Goal: Task Accomplishment & Management: Complete application form

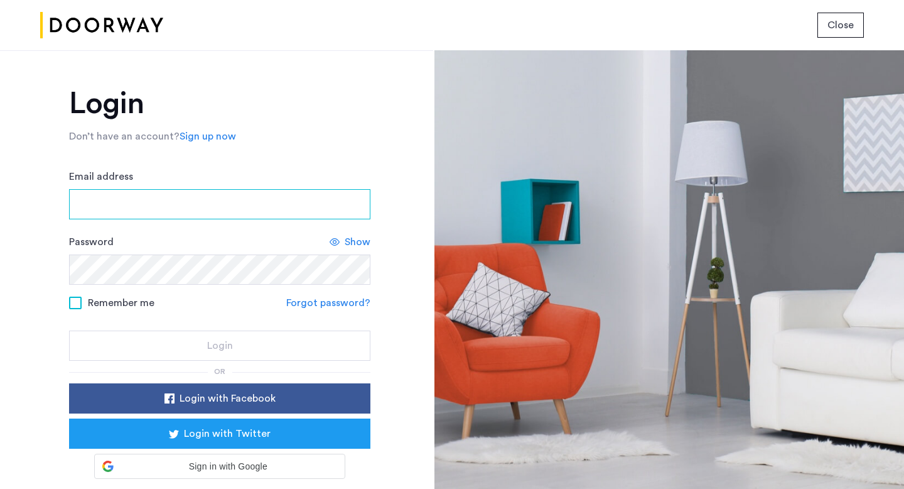
click at [176, 205] on input "Email address" at bounding box center [219, 204] width 301 height 30
type input "**********"
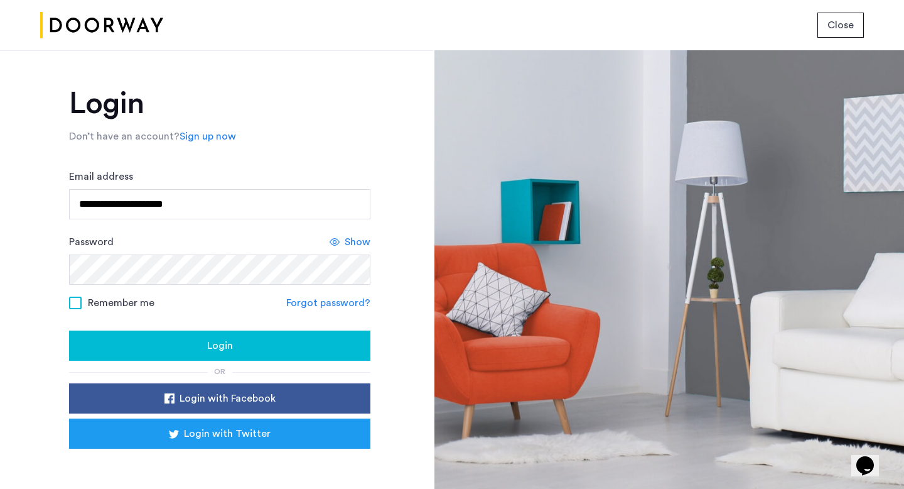
click at [89, 308] on span "Remember me" at bounding box center [121, 302] width 67 height 15
click at [159, 355] on button "Login" at bounding box center [219, 345] width 301 height 30
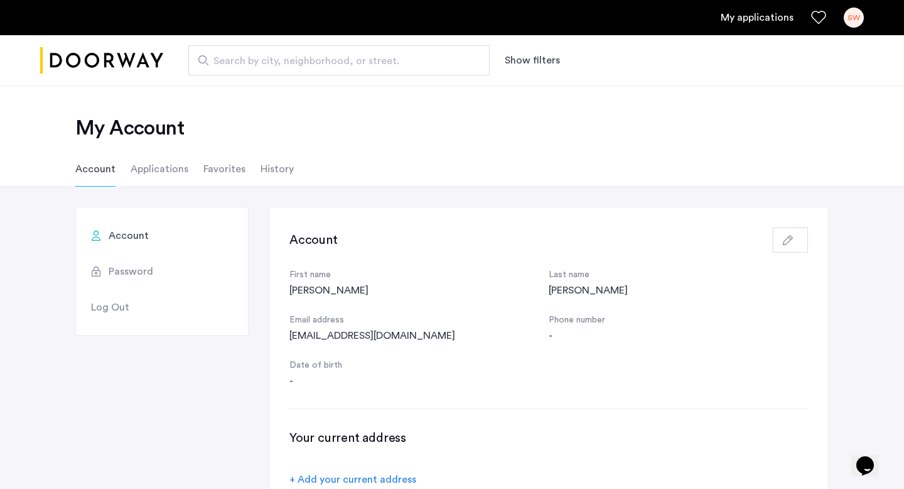
click at [154, 172] on li "Applications" at bounding box center [160, 168] width 58 height 35
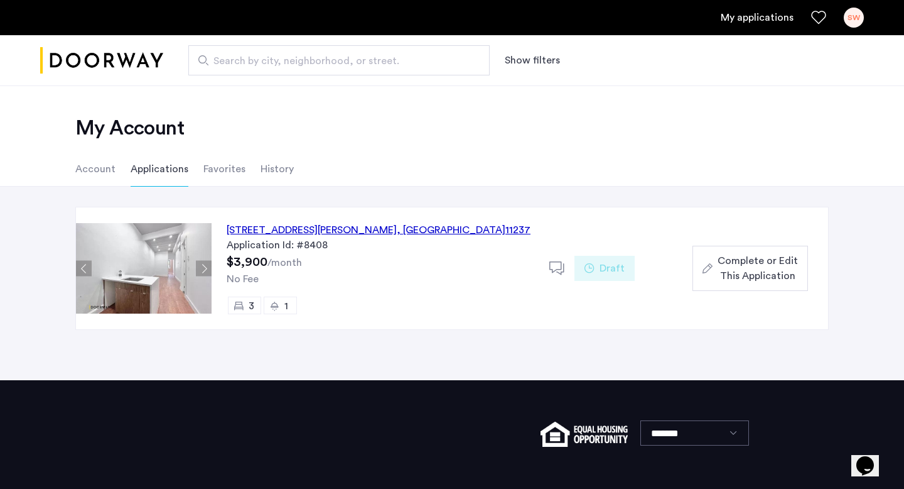
click at [308, 230] on div "203 Wyckoff Avenue, Unit 2R, Brooklyn , NY 11237" at bounding box center [379, 229] width 304 height 15
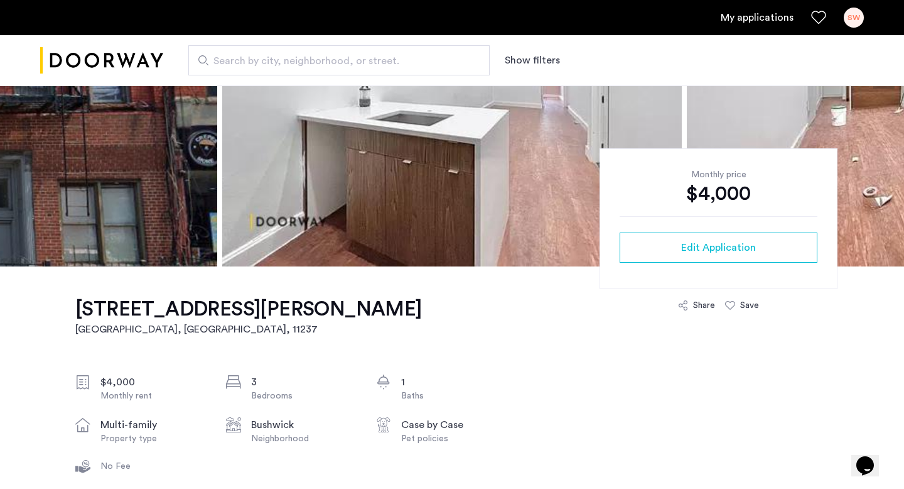
scroll to position [208, 0]
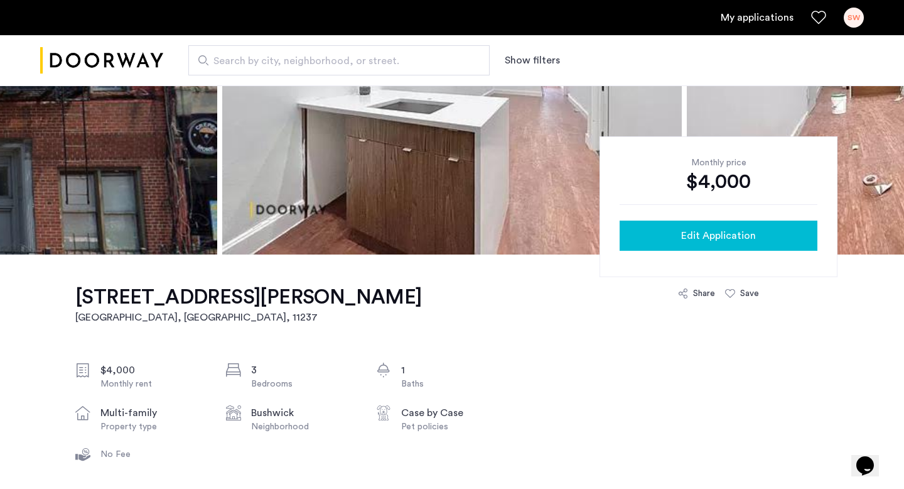
click at [662, 232] on div "Edit Application" at bounding box center [719, 235] width 178 height 15
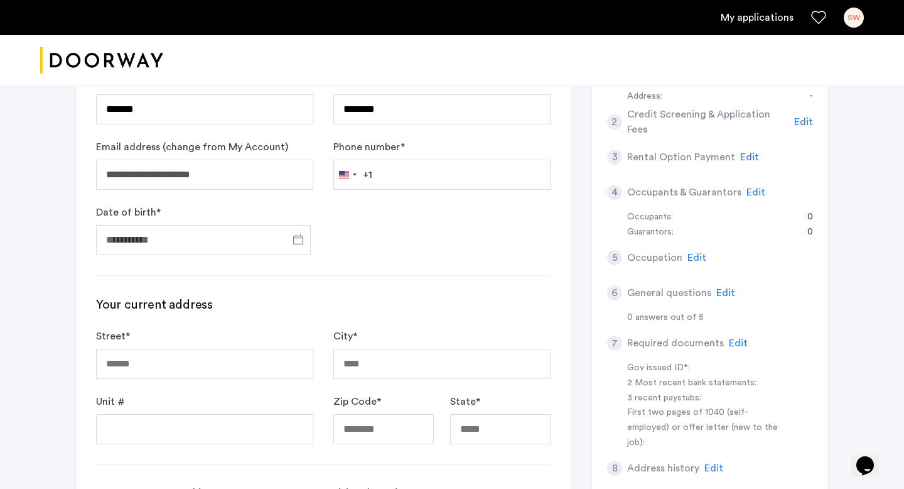
scroll to position [279, 0]
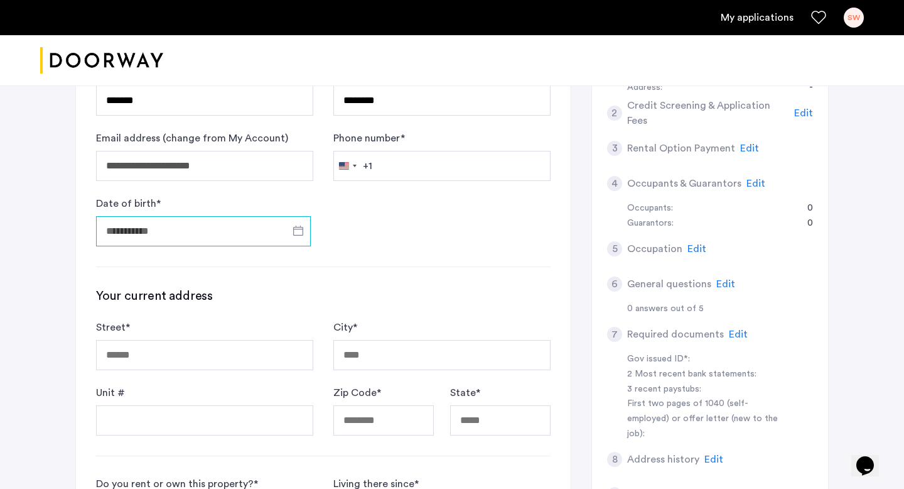
click at [175, 224] on input "Date of birth *" at bounding box center [203, 231] width 215 height 30
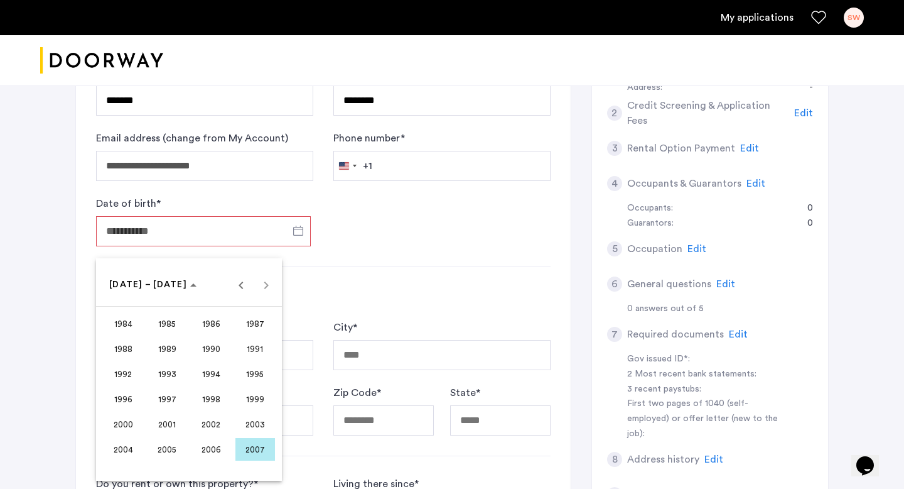
click at [207, 400] on span "1998" at bounding box center [212, 398] width 40 height 23
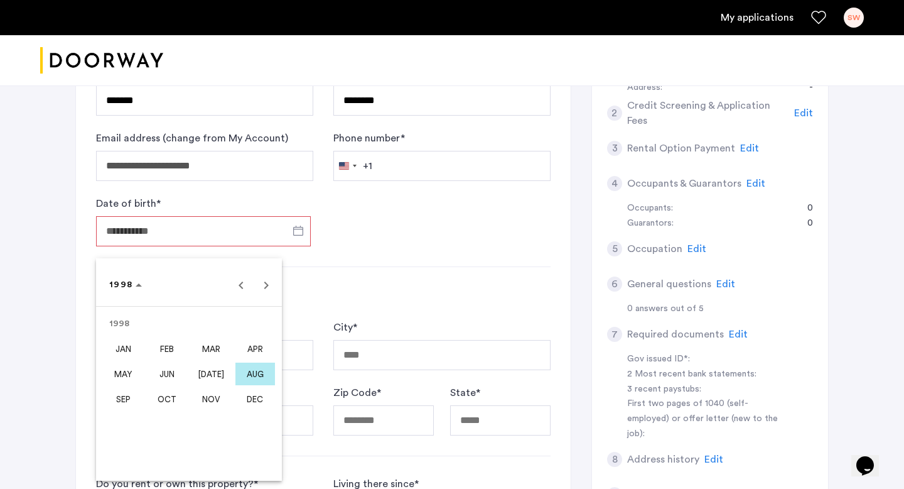
click at [175, 392] on span "OCT" at bounding box center [168, 398] width 40 height 23
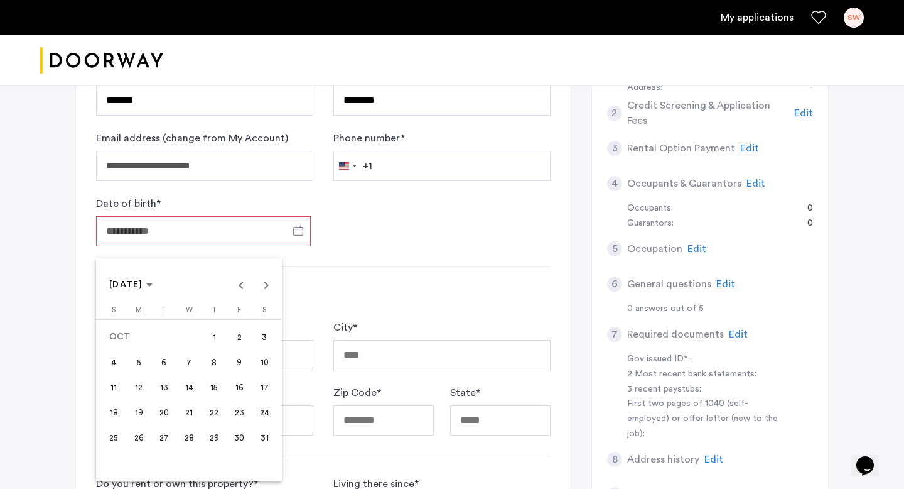
click at [208, 415] on span "22" at bounding box center [214, 412] width 23 height 23
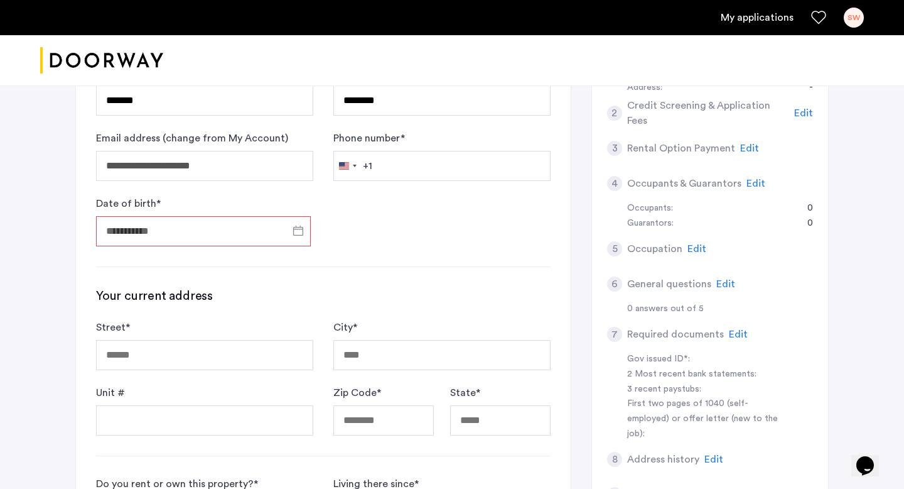
type input "**********"
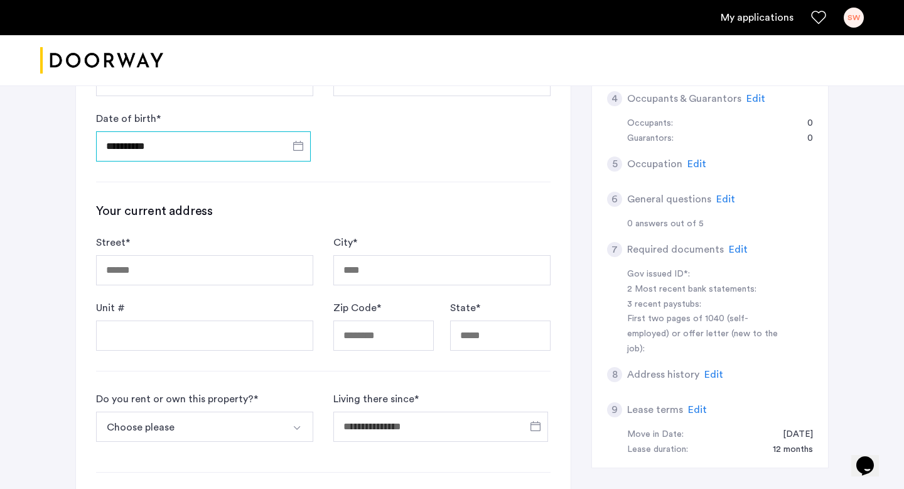
scroll to position [378, 0]
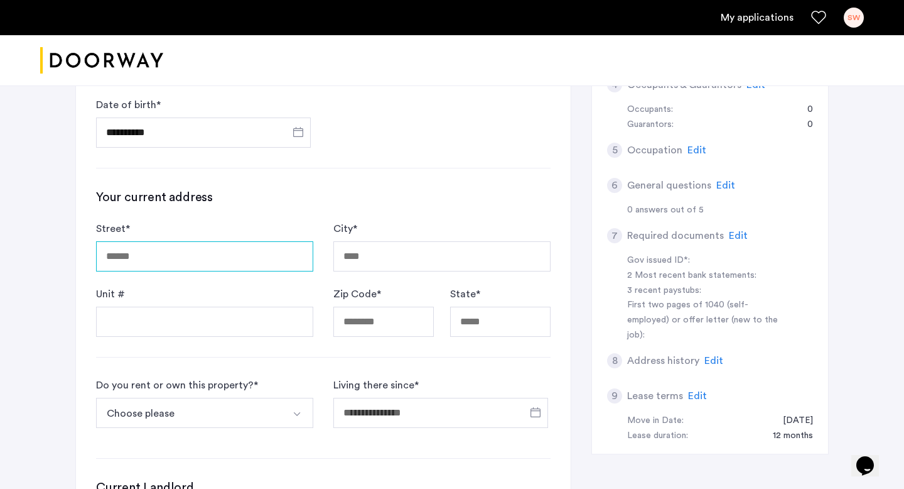
click at [221, 258] on input "Street *" at bounding box center [204, 256] width 217 height 30
type input "**********"
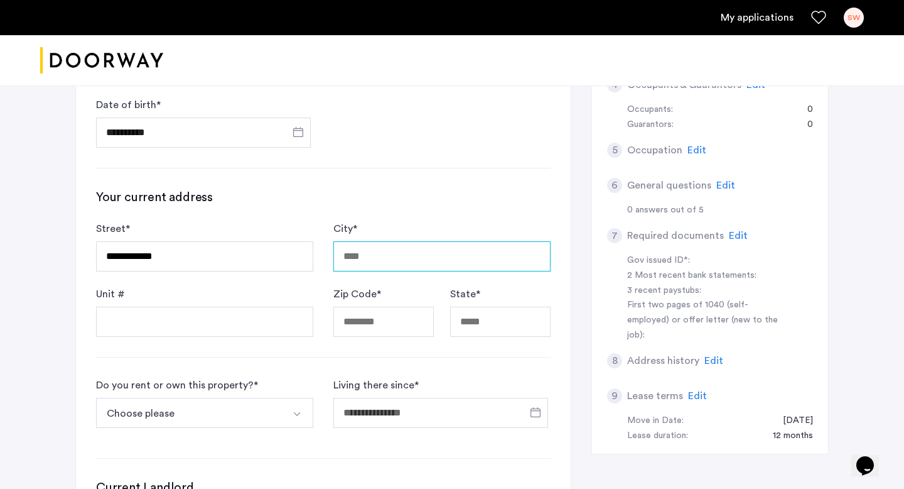
type input "********"
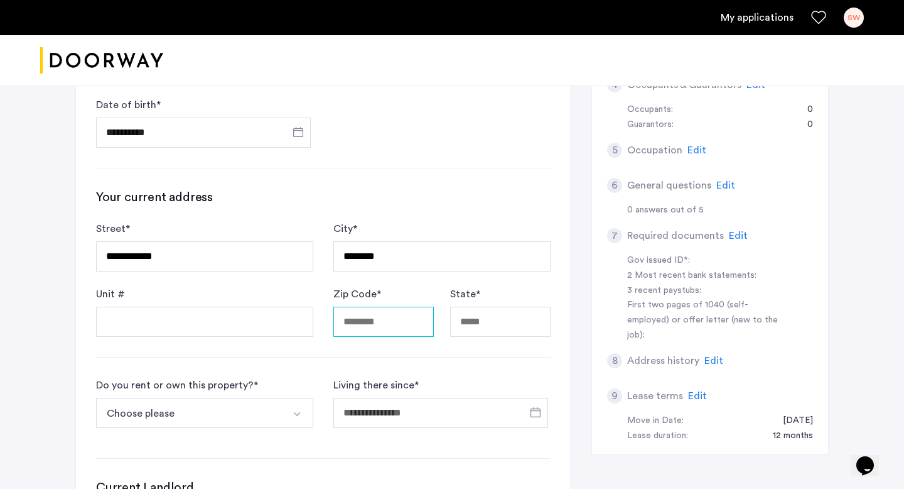
type input "*****"
type input "**"
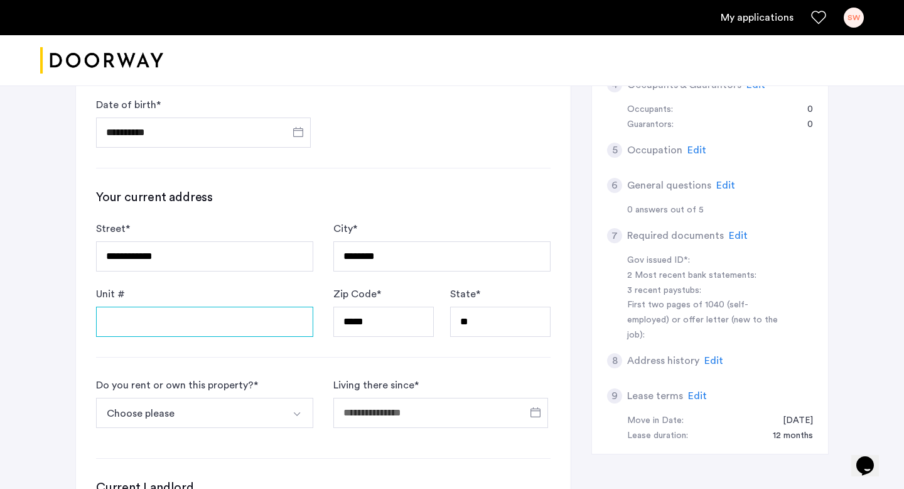
click at [194, 323] on input "Unit #" at bounding box center [204, 321] width 217 height 30
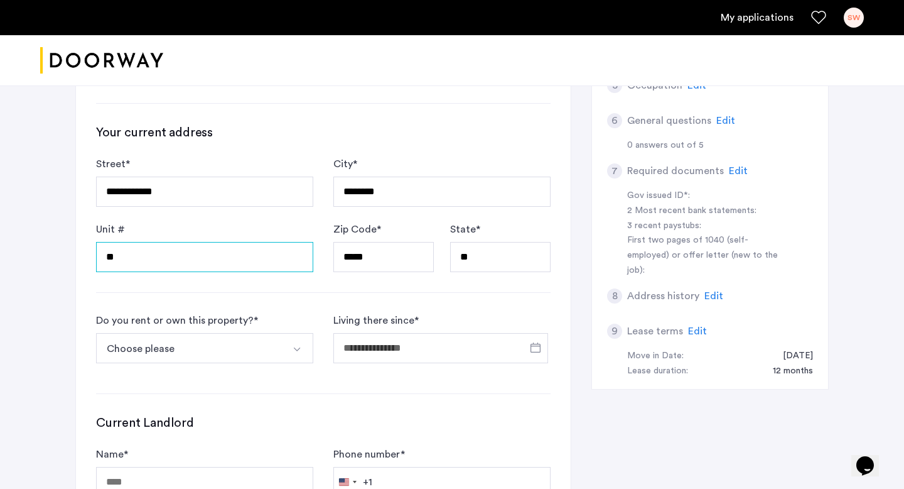
scroll to position [471, 0]
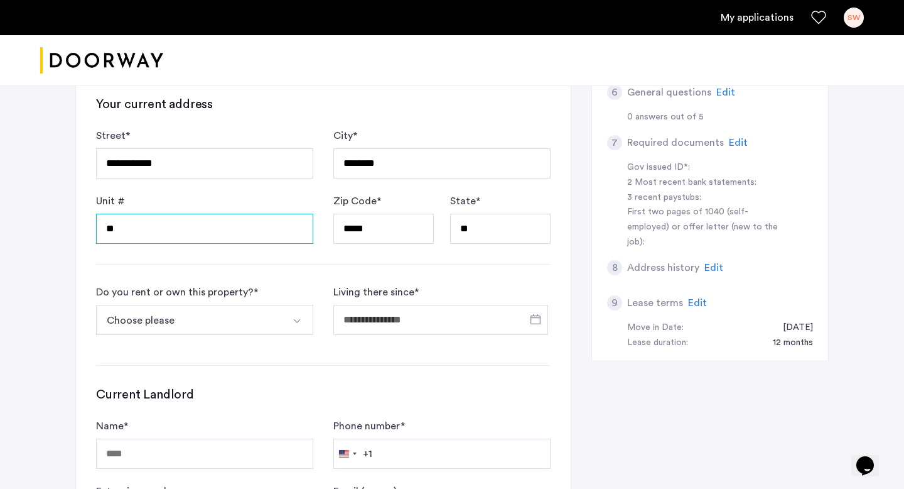
type input "**"
click at [185, 320] on button "Choose please" at bounding box center [190, 320] width 188 height 30
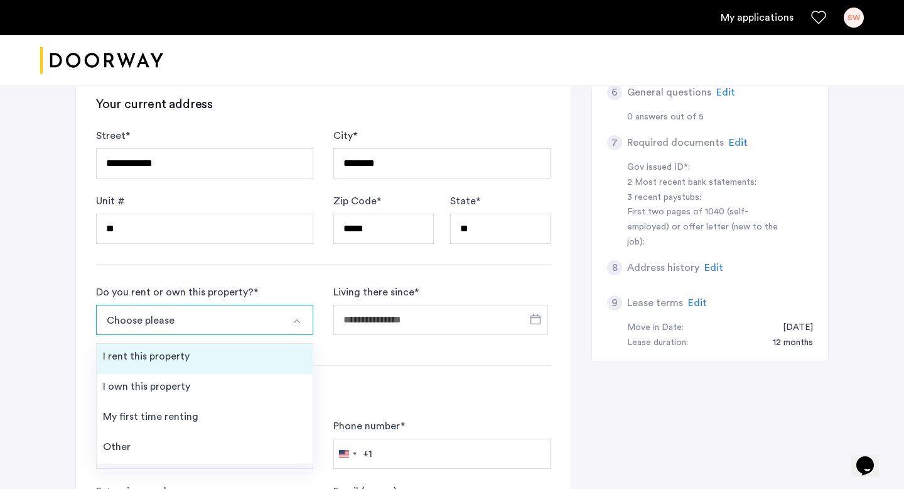
click at [186, 361] on div "I rent this property" at bounding box center [146, 355] width 87 height 15
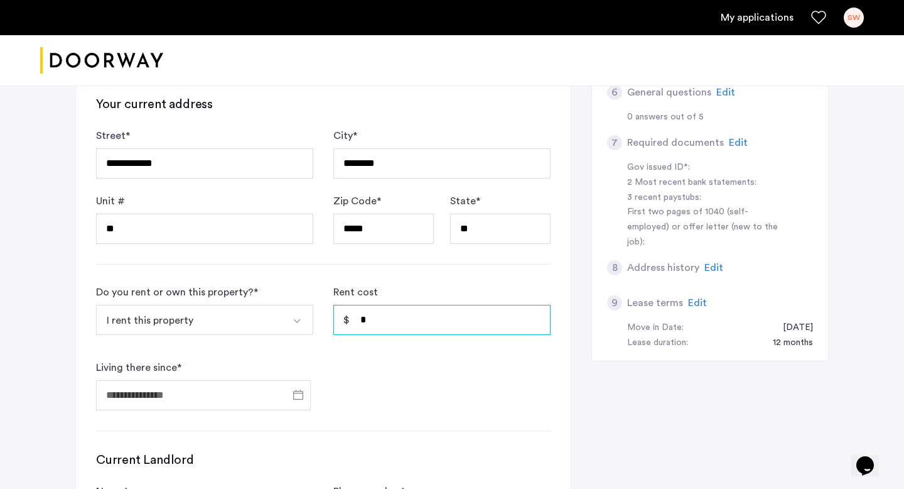
click at [382, 318] on input "*" at bounding box center [441, 320] width 217 height 30
type input "*****"
click at [401, 382] on form "Do you rent or own this property? * I rent this property I rent this property I…" at bounding box center [323, 347] width 455 height 126
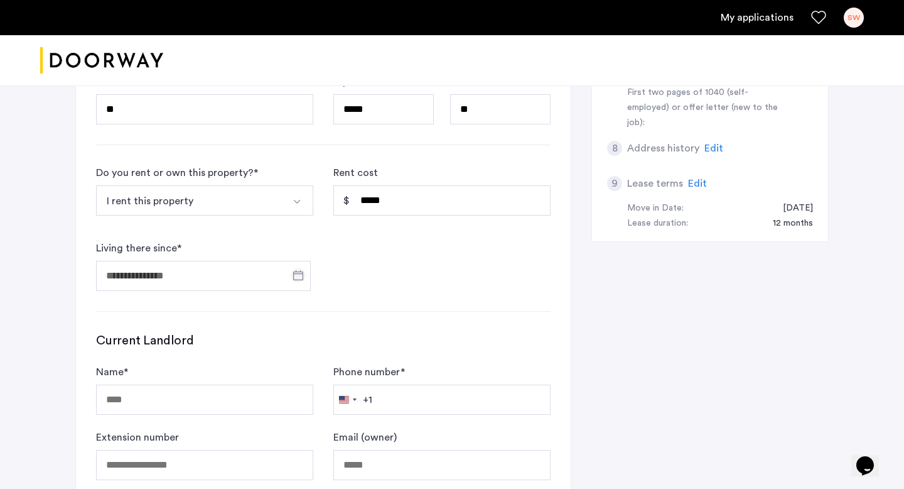
scroll to position [594, 0]
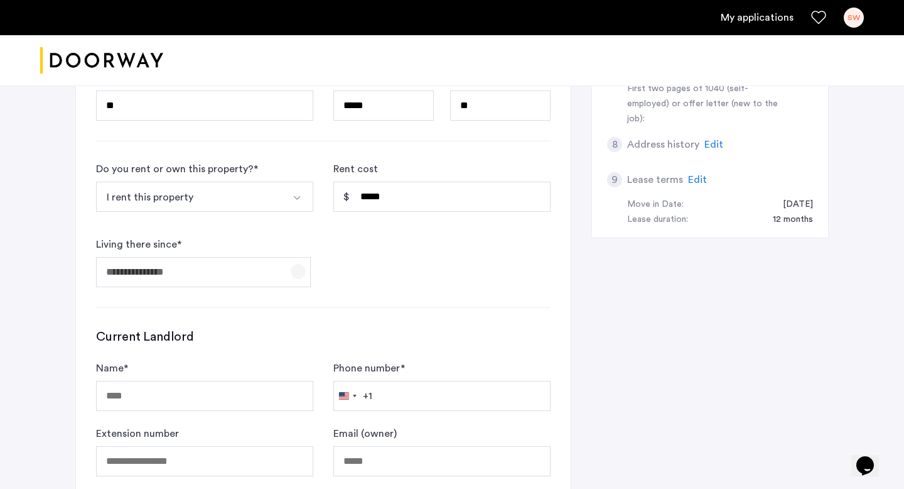
click at [289, 257] on span "Open calendar" at bounding box center [298, 271] width 30 height 30
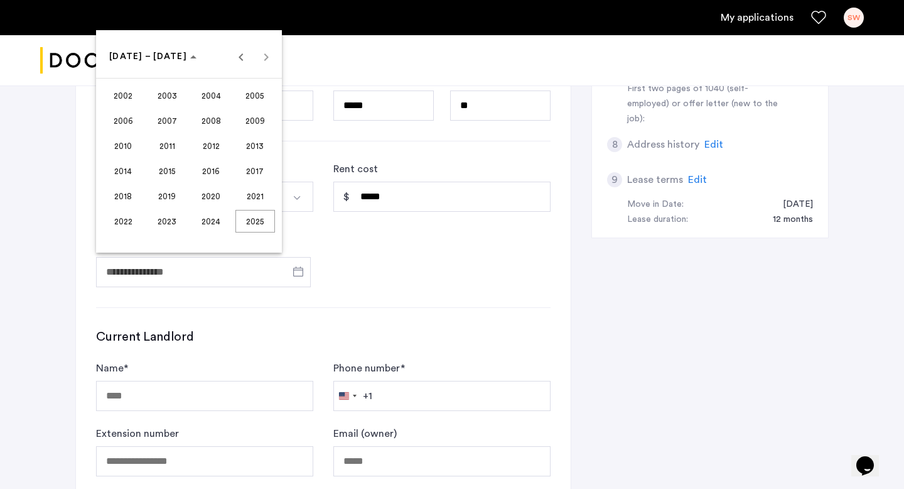
click at [119, 223] on span "2022" at bounding box center [124, 221] width 40 height 23
click at [127, 167] on span "SEP" at bounding box center [124, 170] width 40 height 23
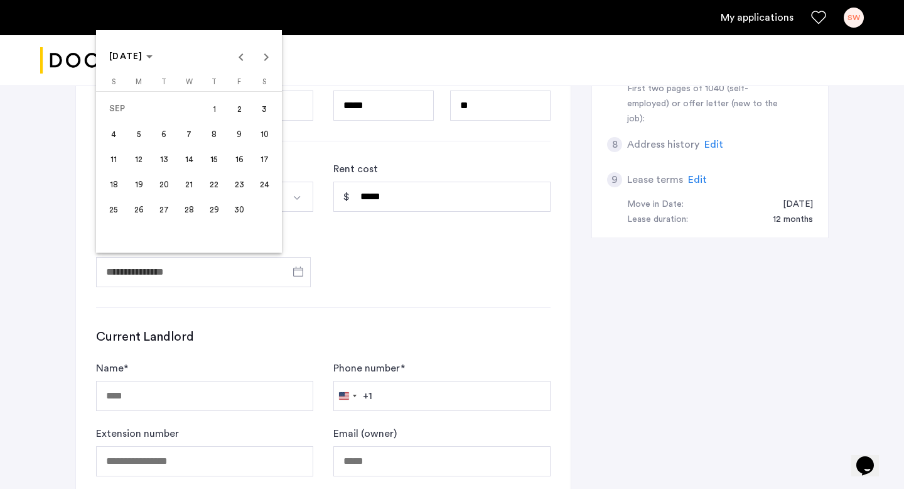
click at [203, 110] on span "1" at bounding box center [214, 108] width 23 height 23
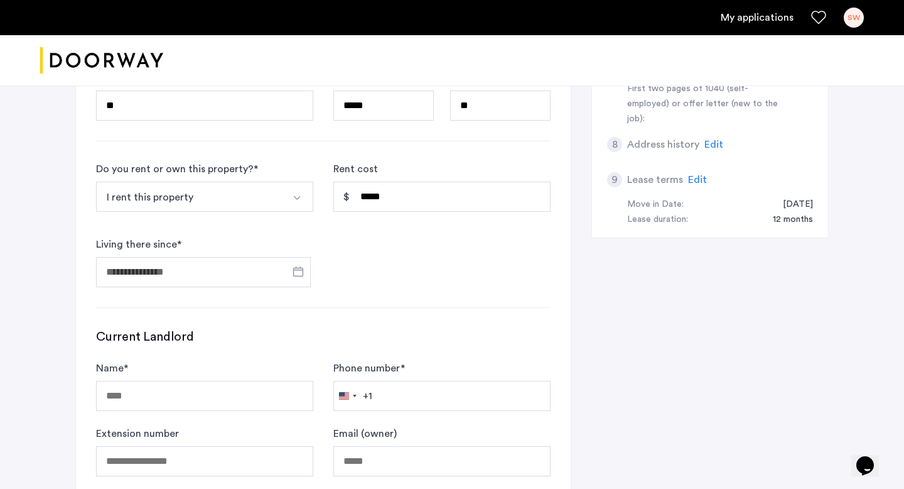
type input "**********"
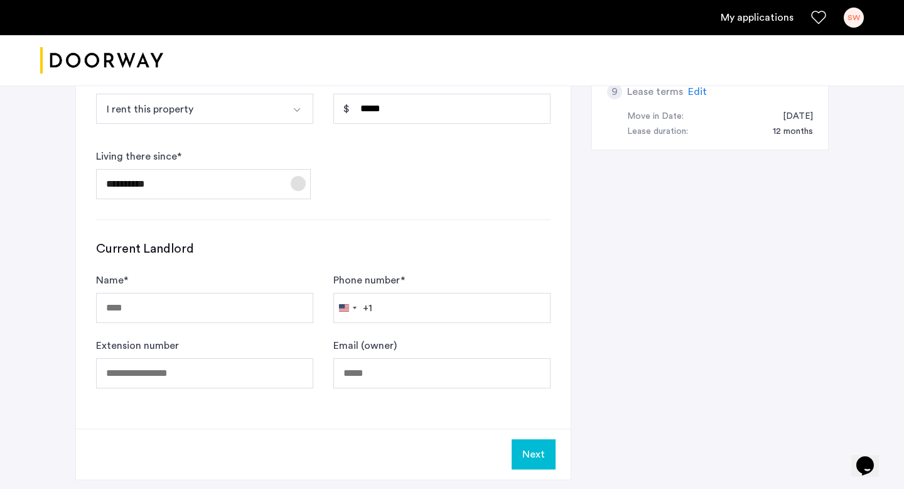
scroll to position [713, 0]
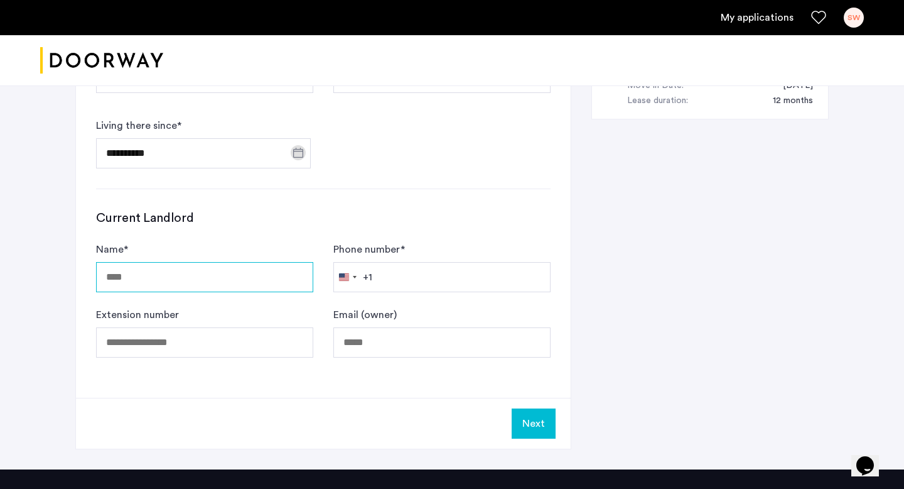
click at [246, 269] on input "Name *" at bounding box center [204, 277] width 217 height 30
type input "**********"
click at [159, 273] on input "**********" at bounding box center [204, 277] width 217 height 30
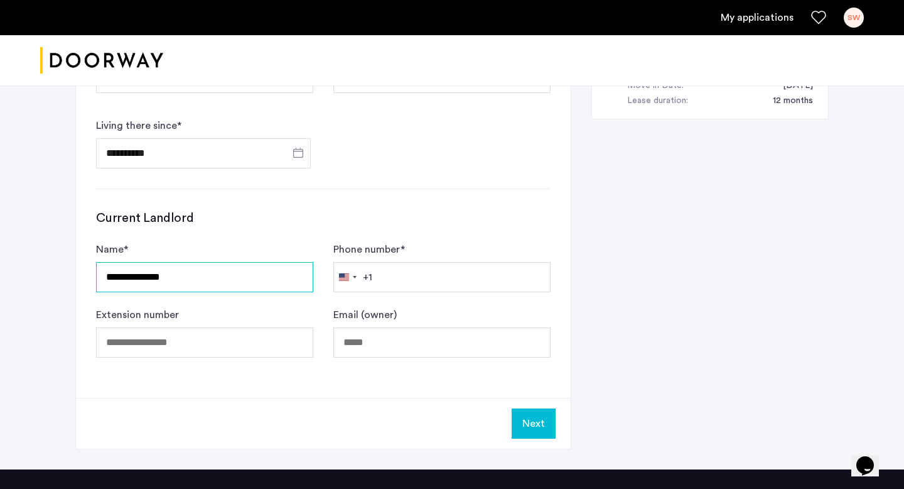
type input "**********"
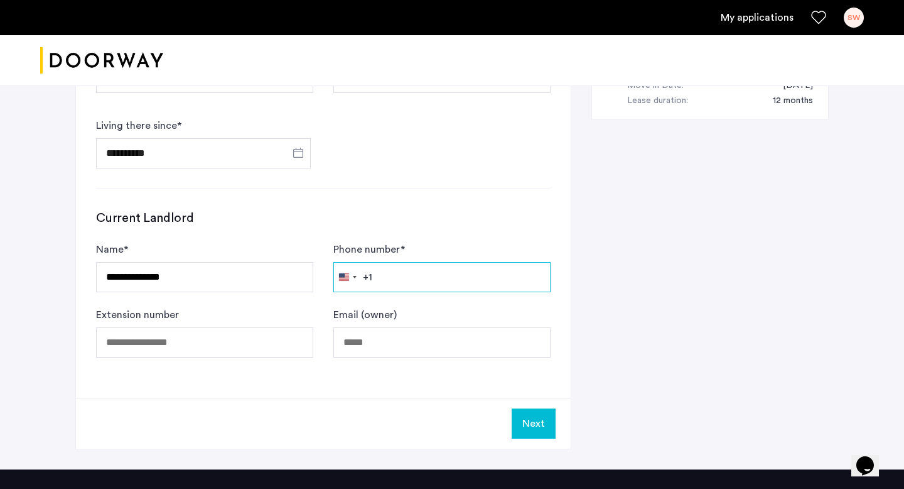
click at [392, 275] on input "Phone number *" at bounding box center [441, 277] width 217 height 30
paste input "**********"
type input "**********"
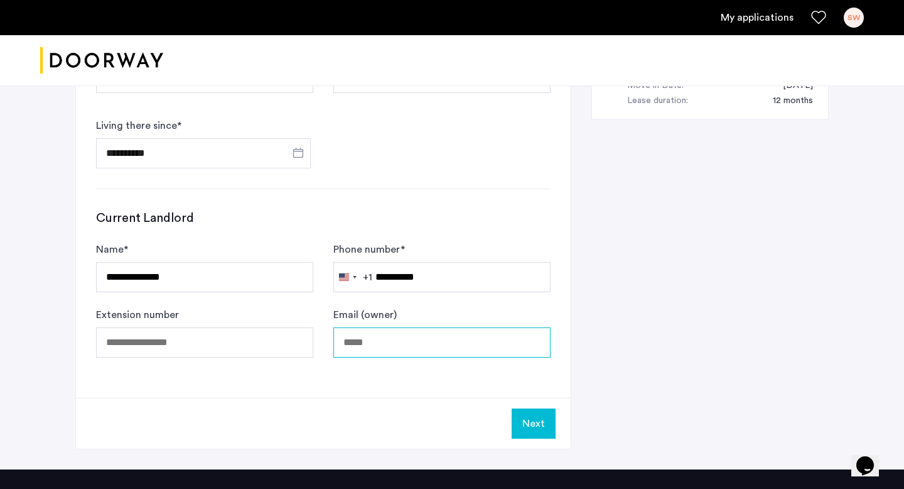
click at [399, 334] on input "Email (owner)" at bounding box center [441, 342] width 217 height 30
paste input "**********"
click at [342, 342] on input "**********" at bounding box center [441, 342] width 217 height 30
type input "**********"
click at [530, 429] on button "Next" at bounding box center [534, 423] width 44 height 30
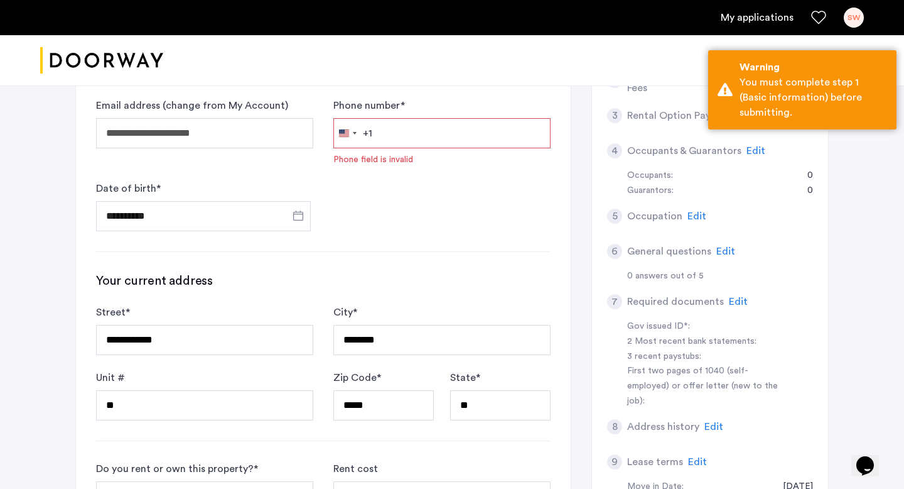
scroll to position [222, 0]
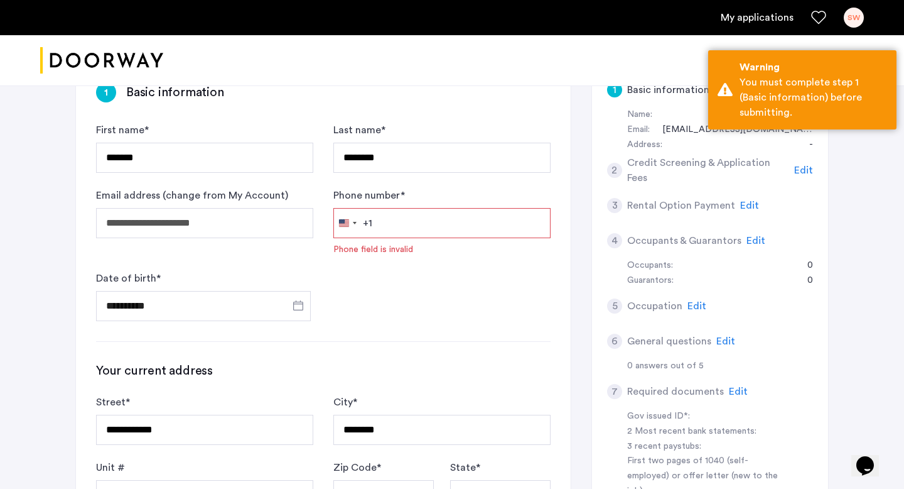
click at [385, 223] on input "Phone number *" at bounding box center [441, 223] width 217 height 30
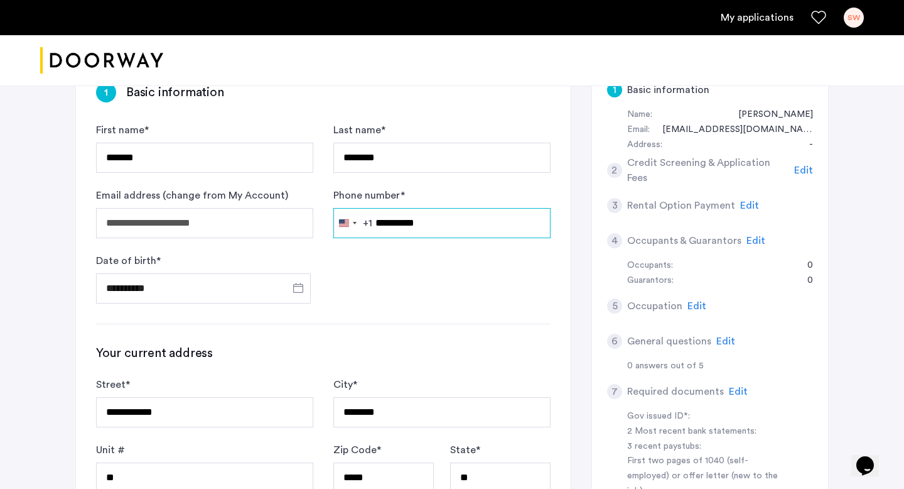
type input "**********"
click at [355, 313] on div "**********" at bounding box center [323, 475] width 495 height 826
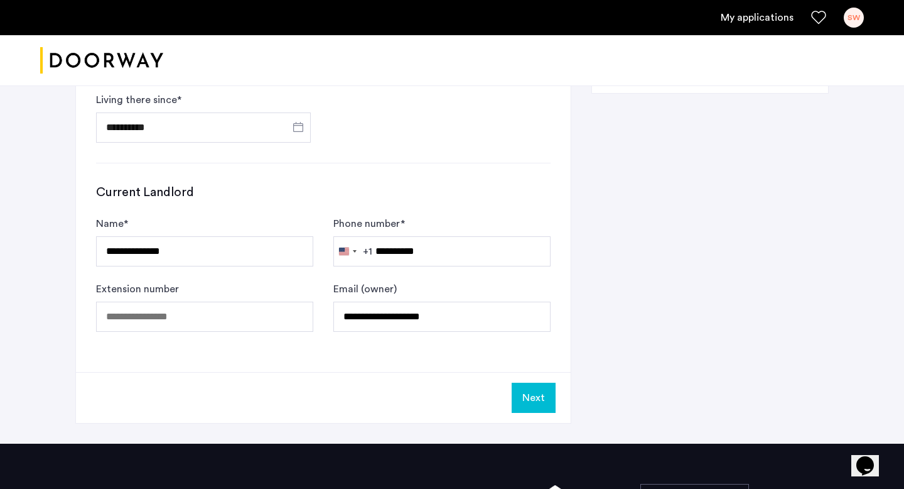
scroll to position [855, 0]
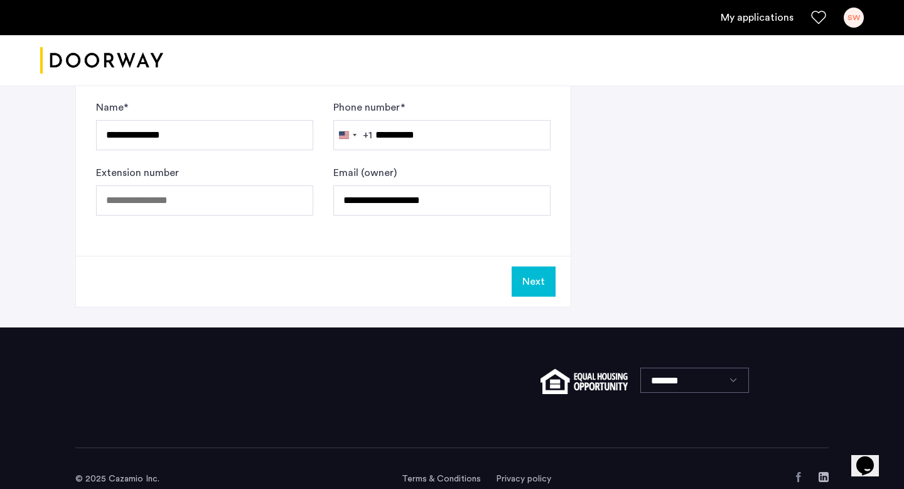
click at [536, 281] on button "Next" at bounding box center [534, 281] width 44 height 30
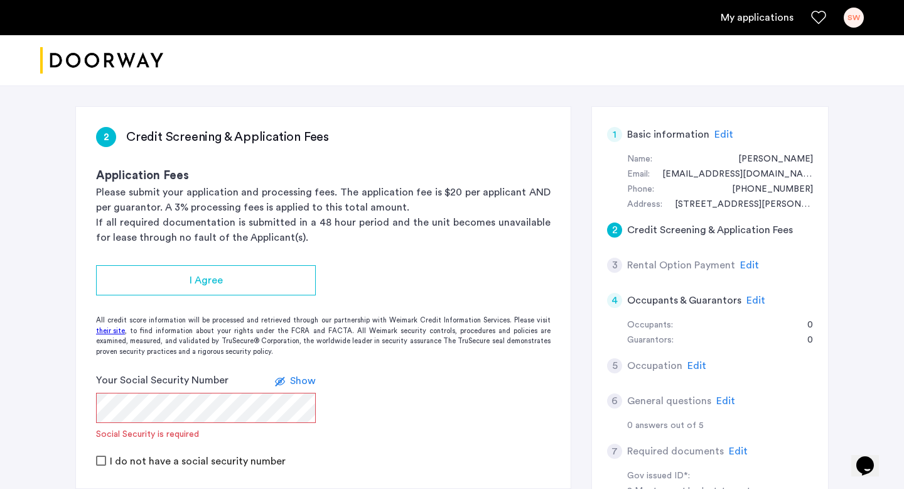
scroll to position [181, 0]
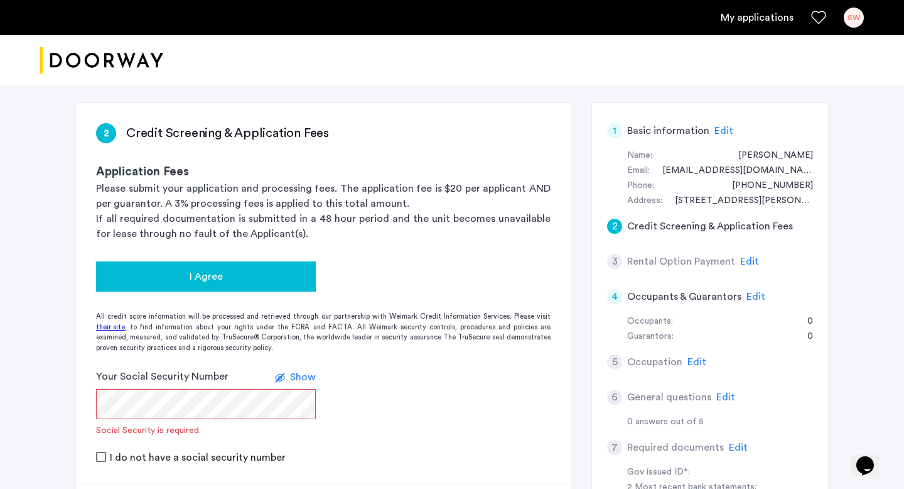
click at [239, 275] on div "I Agree" at bounding box center [206, 276] width 200 height 15
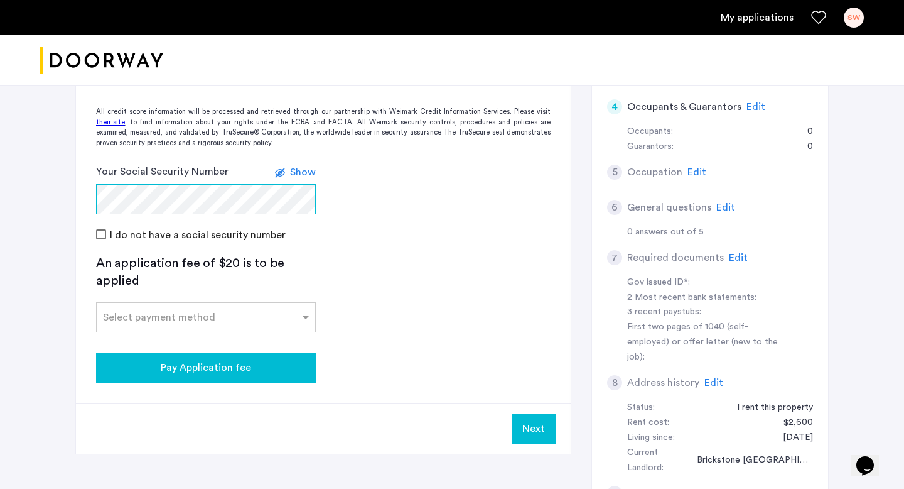
scroll to position [375, 0]
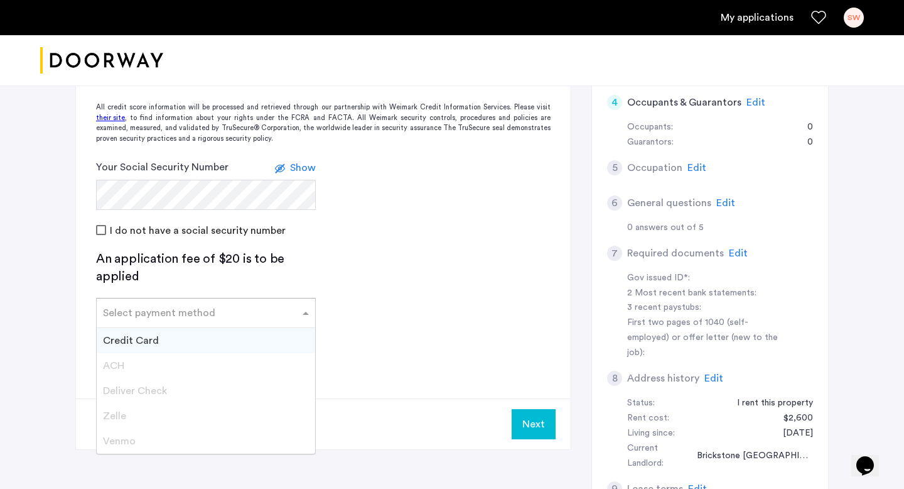
click at [149, 306] on input "text" at bounding box center [193, 310] width 181 height 9
click at [153, 335] on span "Credit Card" at bounding box center [131, 340] width 56 height 10
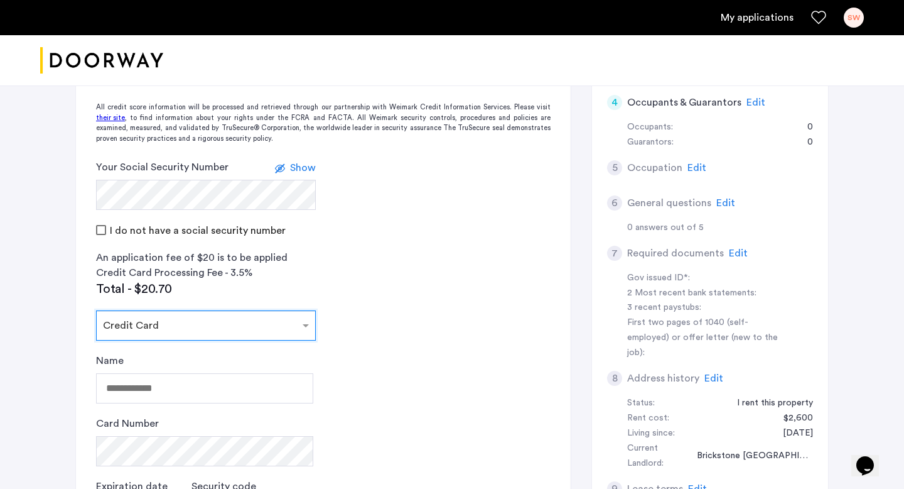
scroll to position [394, 0]
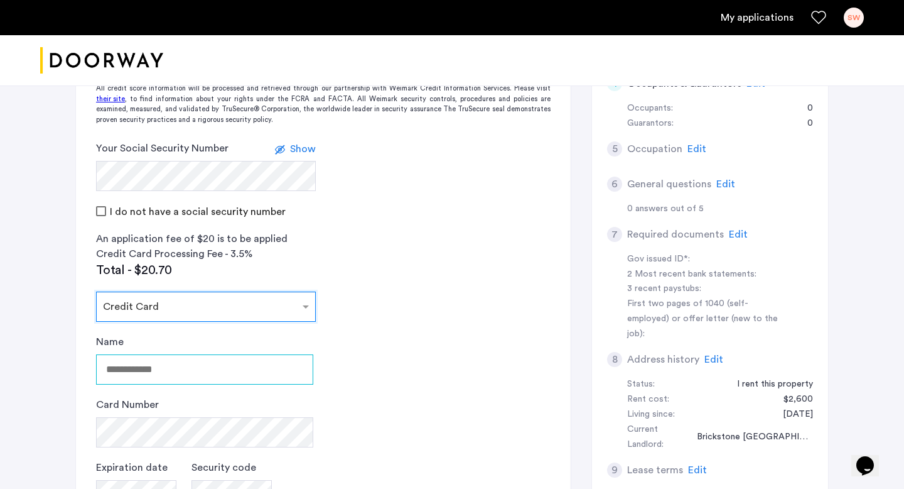
click at [137, 377] on input "Name" at bounding box center [204, 369] width 217 height 30
type input "**********"
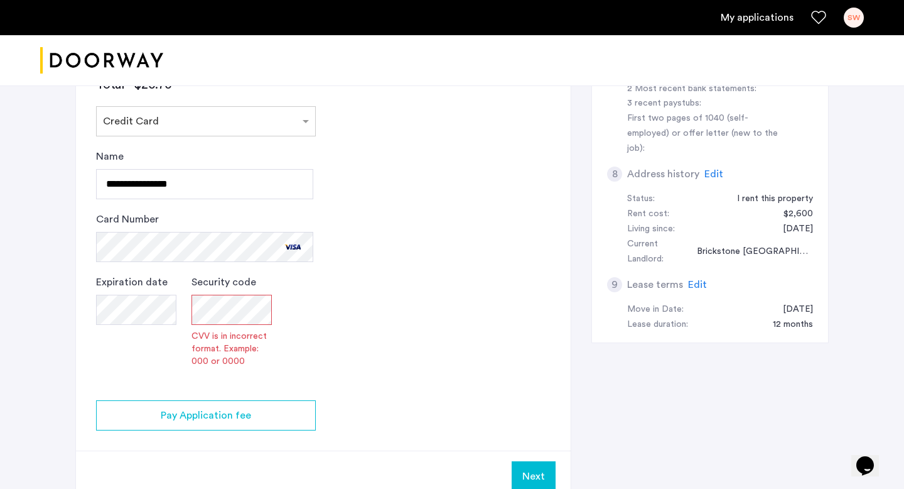
scroll to position [580, 0]
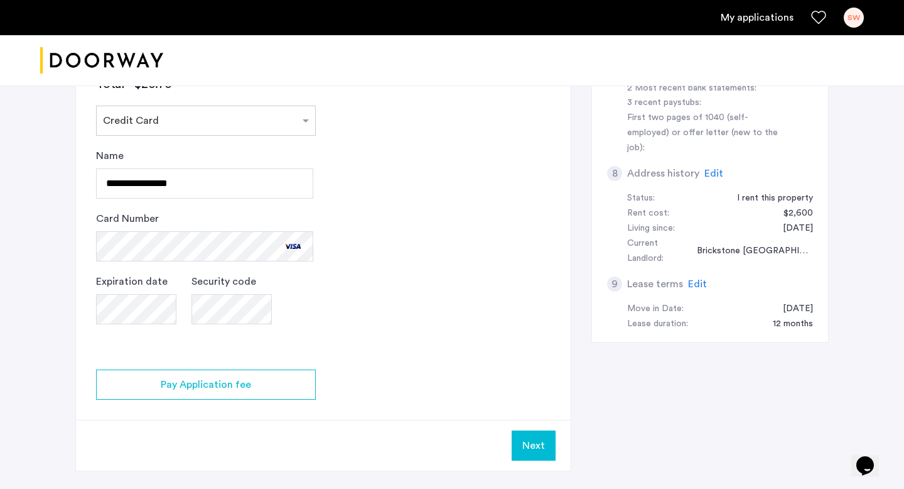
click at [427, 286] on app-credit-screening "2 Credit Screening & Application Fees Application Fees Please submit your appli…" at bounding box center [323, 87] width 495 height 766
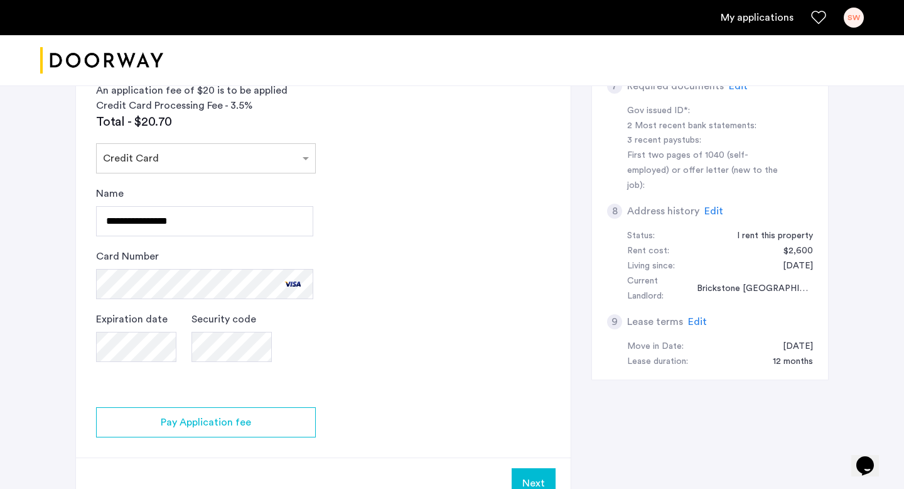
scroll to position [671, 0]
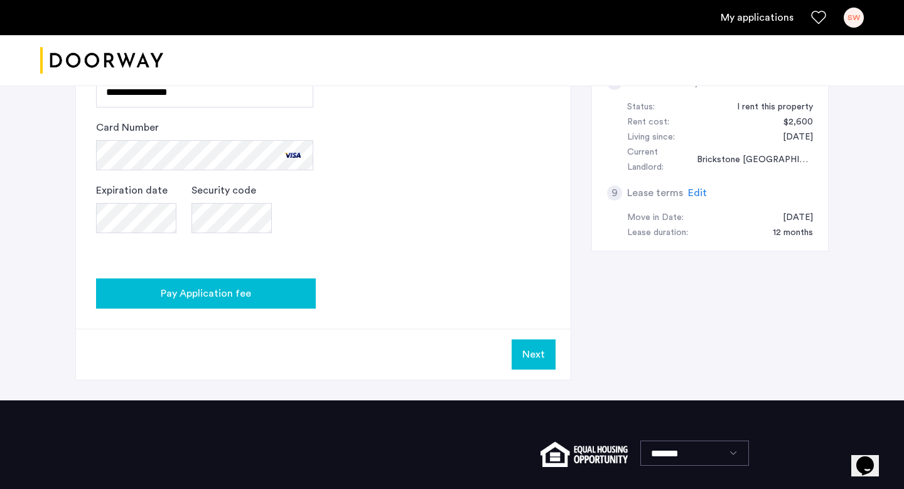
click at [228, 298] on span "Pay Application fee" at bounding box center [206, 293] width 90 height 15
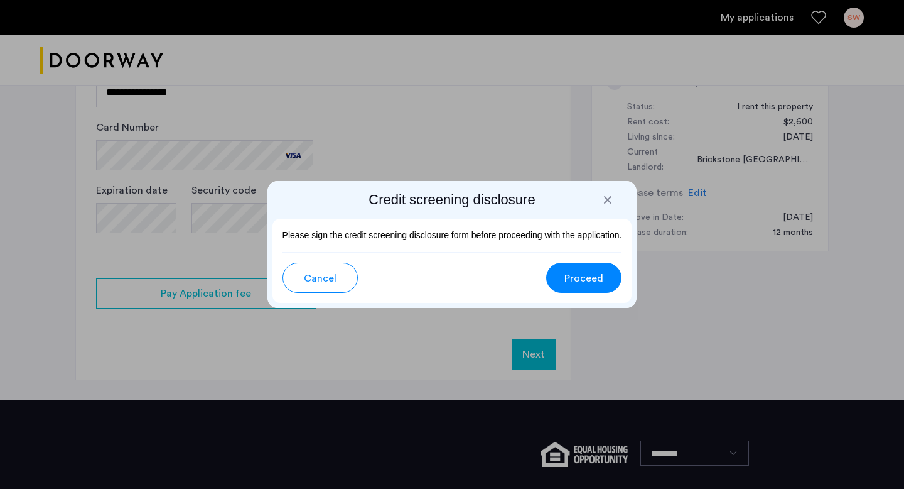
click at [585, 280] on span "Proceed" at bounding box center [583, 278] width 39 height 15
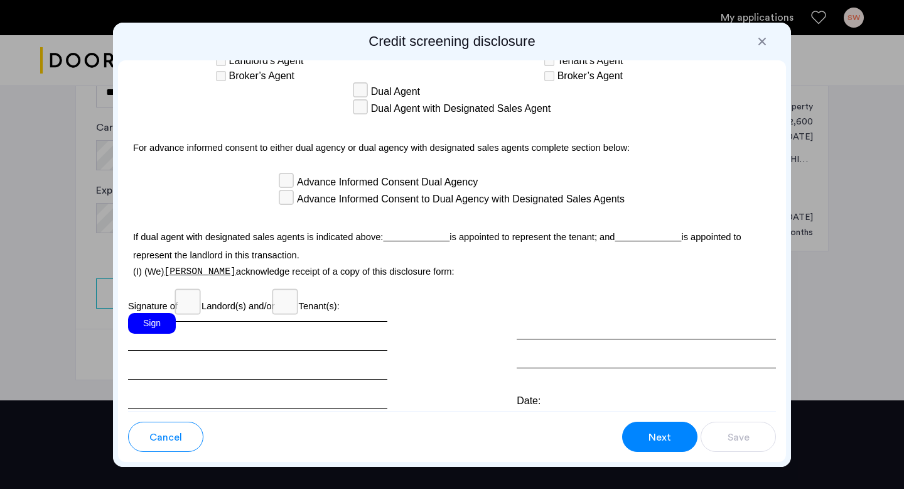
scroll to position [3622, 0]
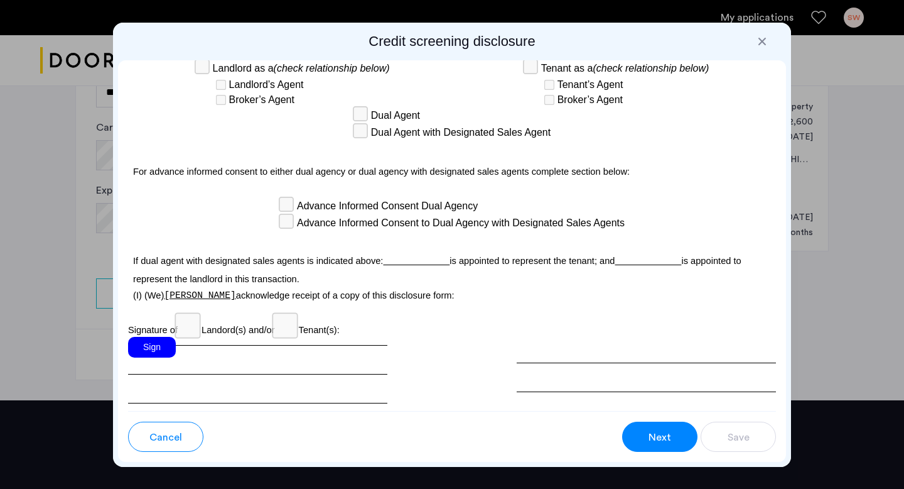
click at [163, 337] on div "Sign" at bounding box center [152, 347] width 48 height 21
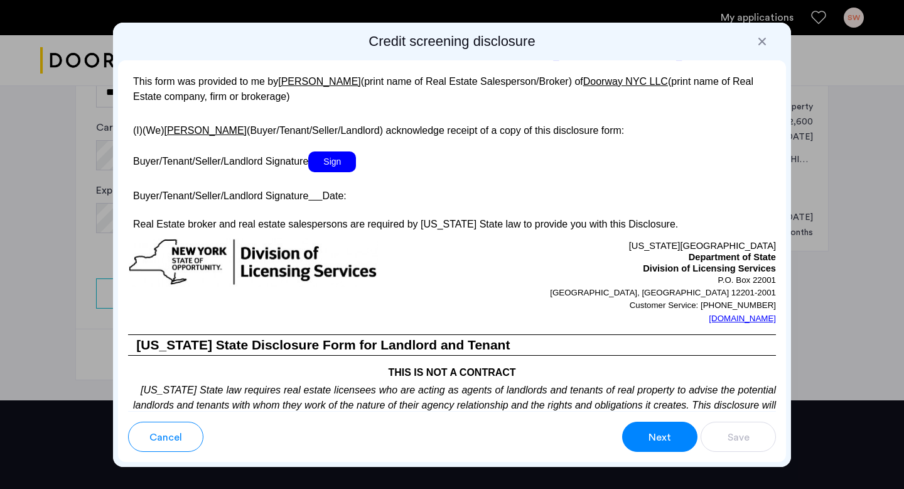
scroll to position [2353, 0]
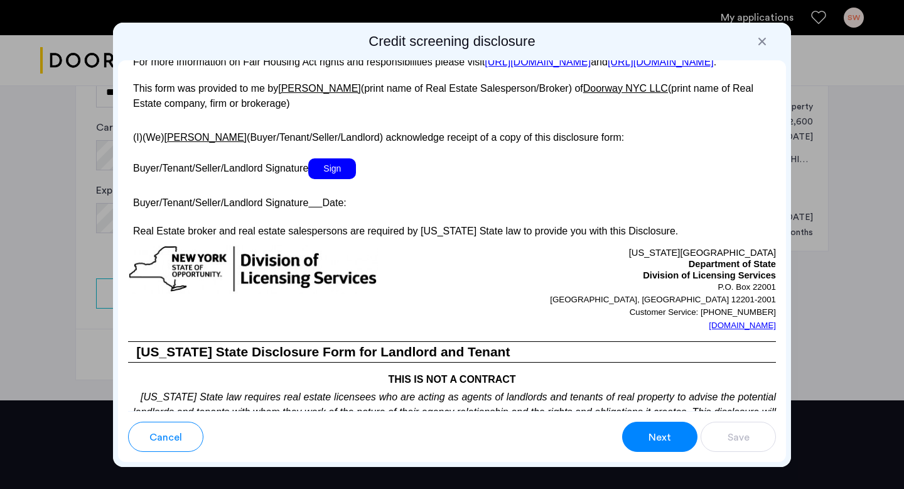
click at [322, 175] on span "Sign" at bounding box center [332, 168] width 48 height 21
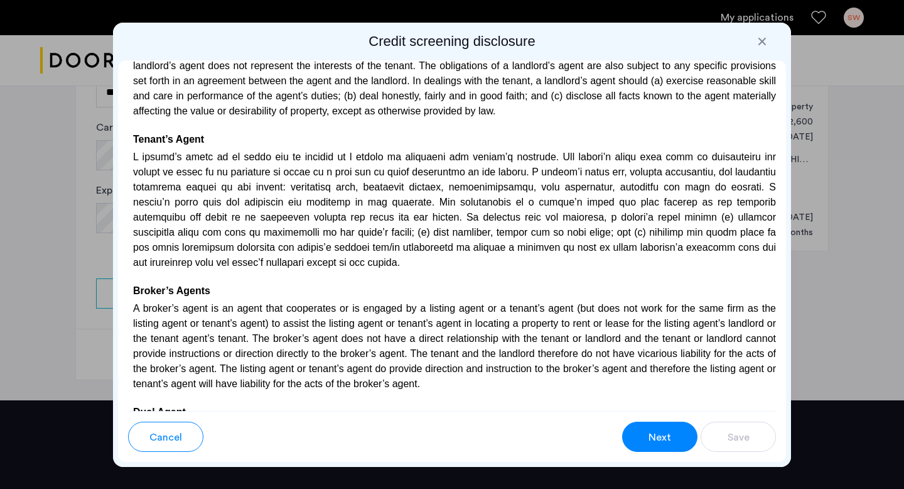
scroll to position [3677, 0]
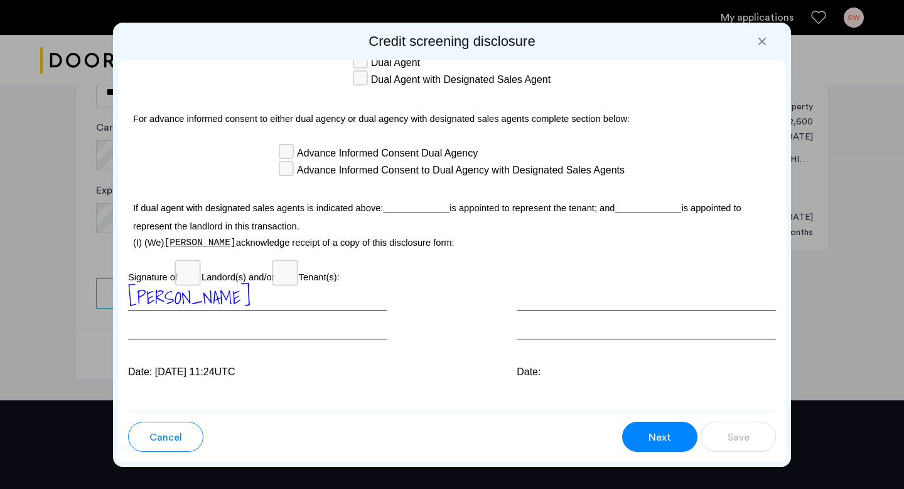
click at [657, 449] on button "Next" at bounding box center [659, 436] width 75 height 30
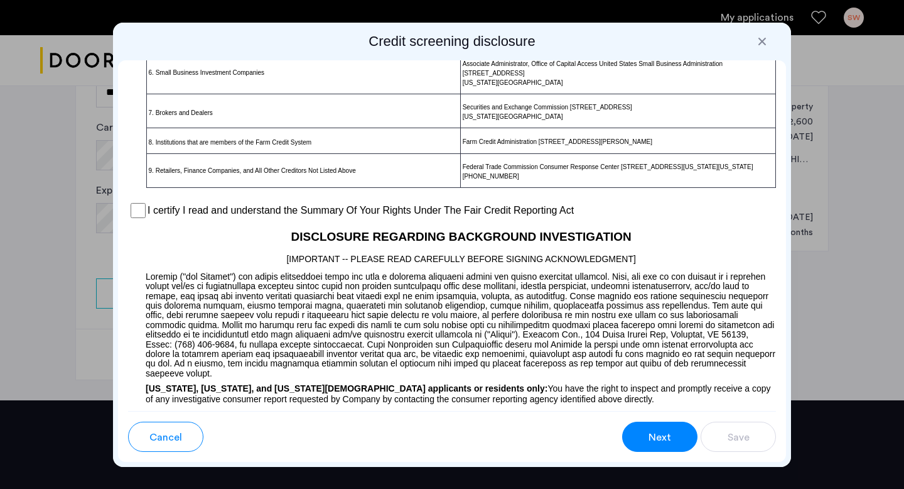
scroll to position [956, 0]
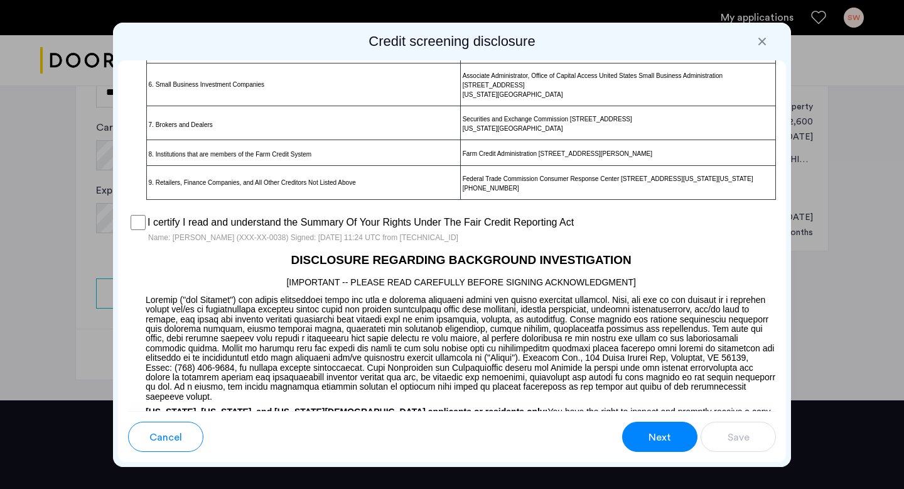
click at [677, 433] on button "Next" at bounding box center [659, 436] width 75 height 30
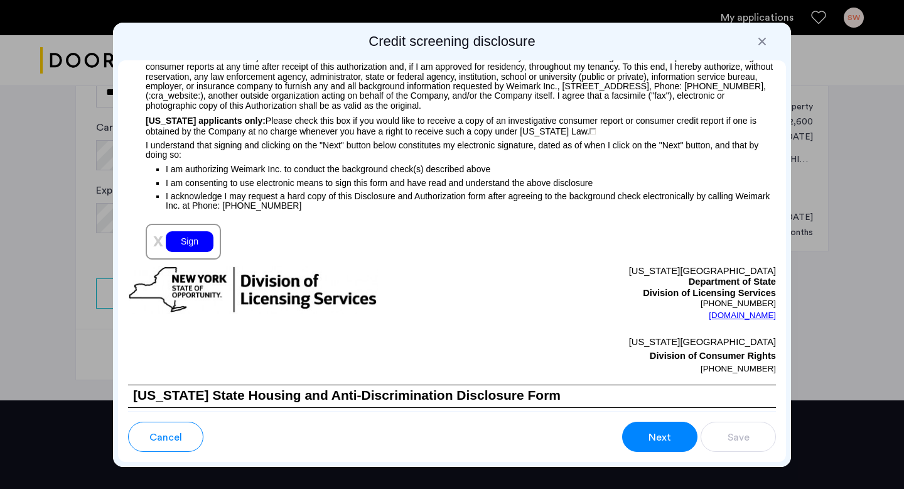
scroll to position [1406, 0]
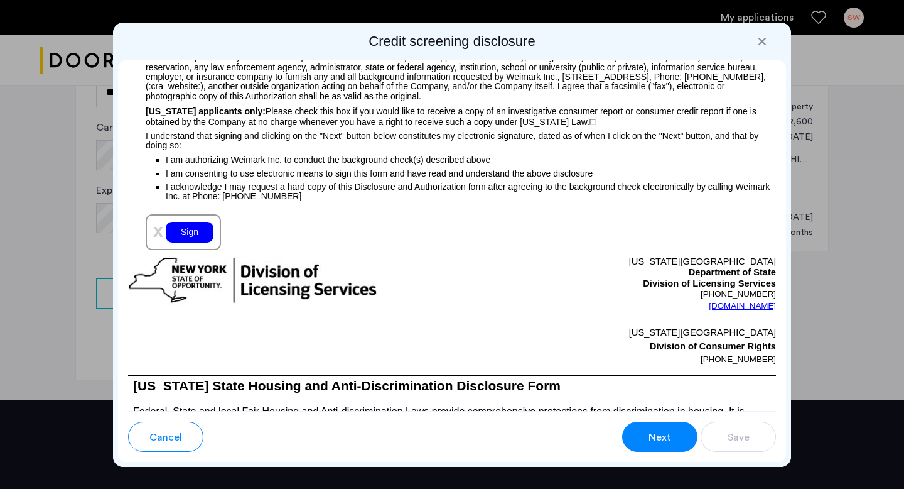
click at [193, 229] on div "Sign" at bounding box center [190, 232] width 48 height 21
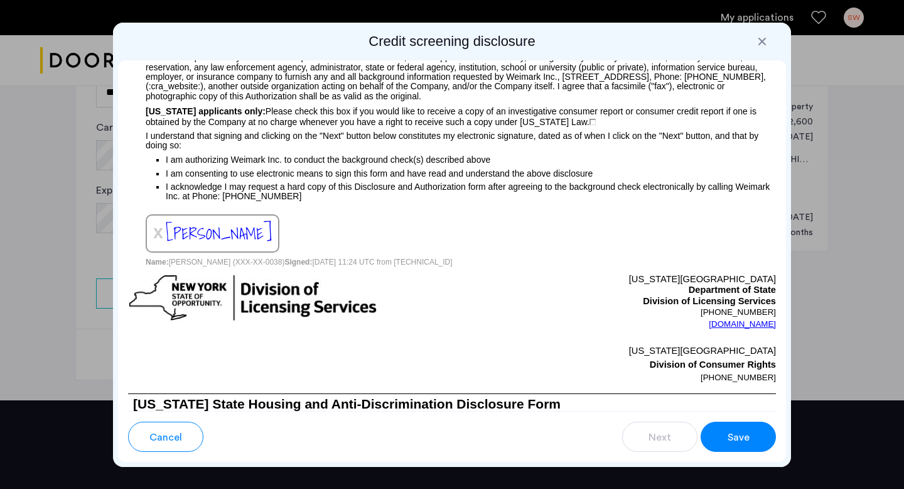
click at [740, 438] on span "Save" at bounding box center [739, 436] width 22 height 15
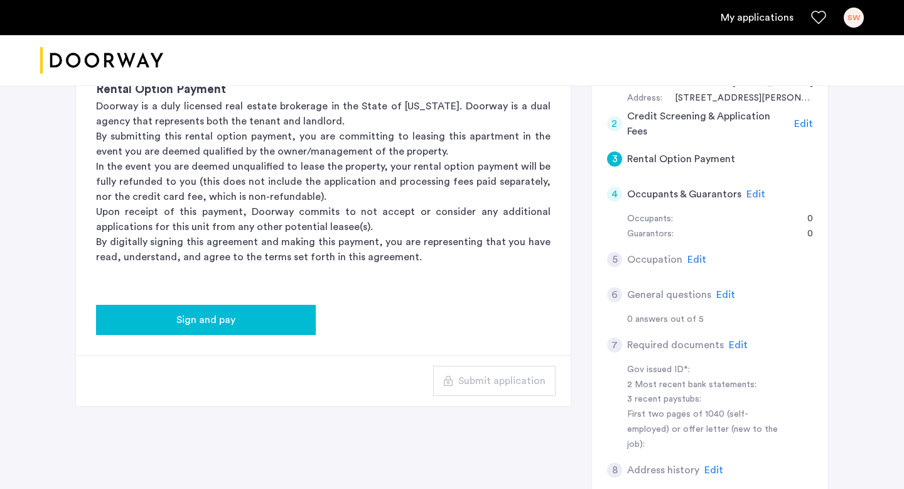
scroll to position [283, 0]
click at [226, 323] on span "Sign and pay" at bounding box center [205, 320] width 59 height 15
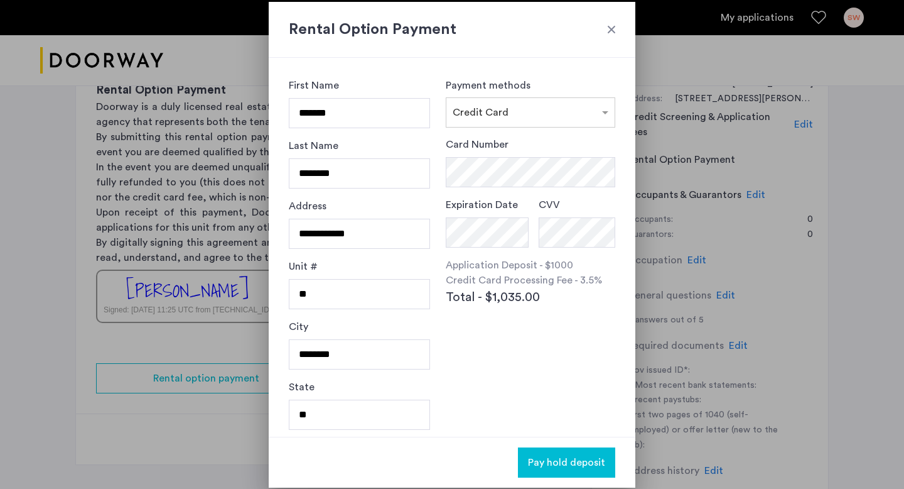
scroll to position [0, 0]
click at [524, 365] on div "Card Number Expiration Date CVV Application Deposit - $1000 Credit Card Process…" at bounding box center [531, 252] width 170 height 231
click at [610, 24] on div at bounding box center [611, 29] width 13 height 13
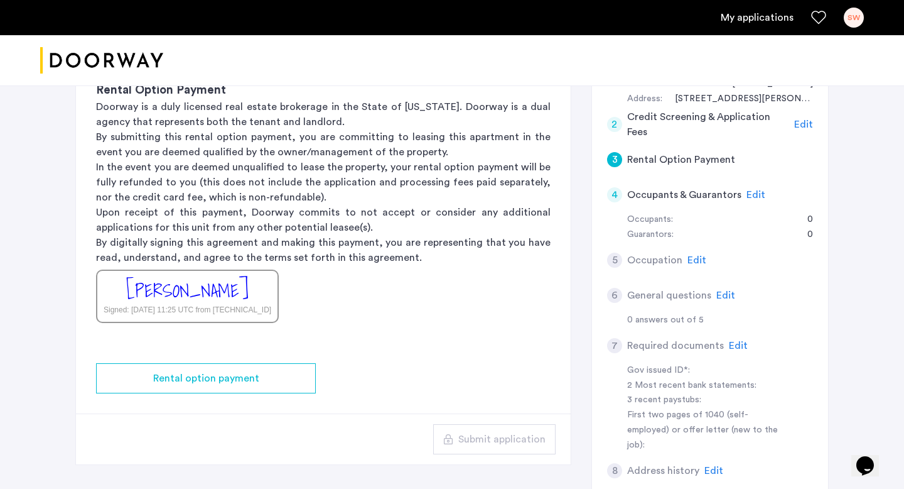
click at [752, 193] on span "Edit" at bounding box center [756, 195] width 19 height 10
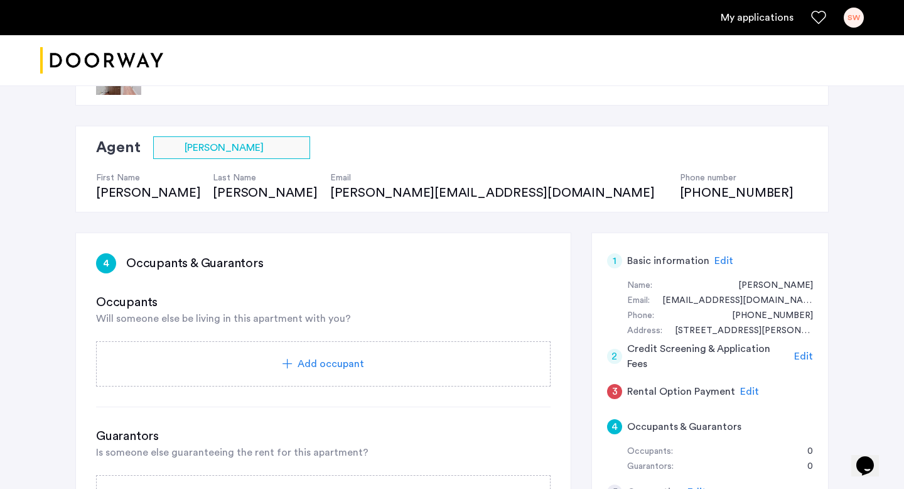
scroll to position [0, 0]
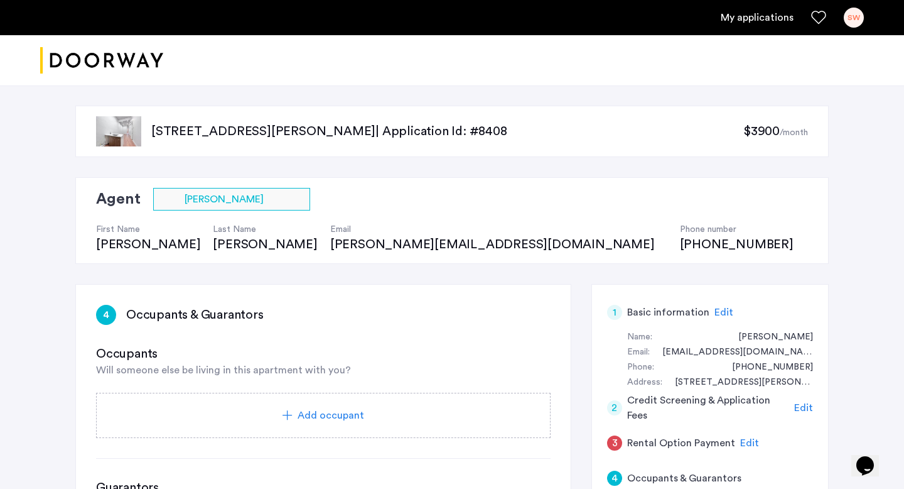
click at [93, 58] on img "Cazamio logo" at bounding box center [101, 60] width 123 height 47
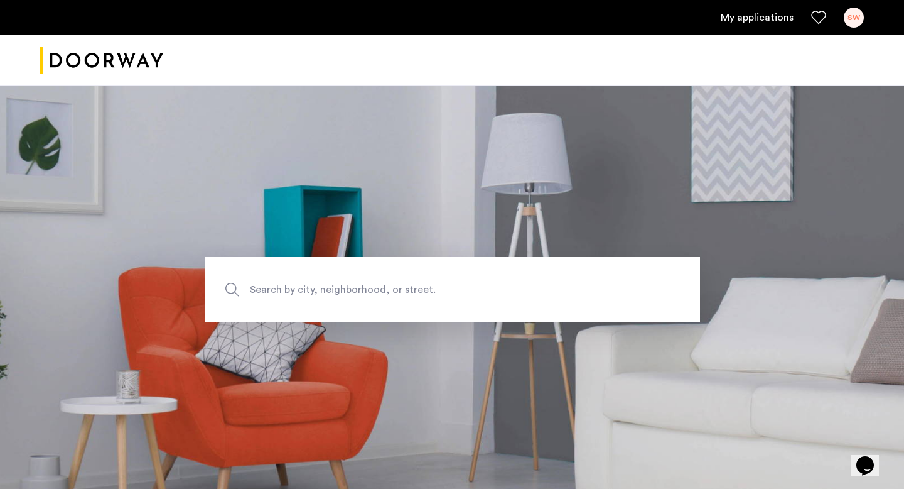
click at [106, 58] on img "Cazamio logo" at bounding box center [101, 60] width 123 height 47
click at [779, 16] on link "My applications" at bounding box center [757, 17] width 73 height 15
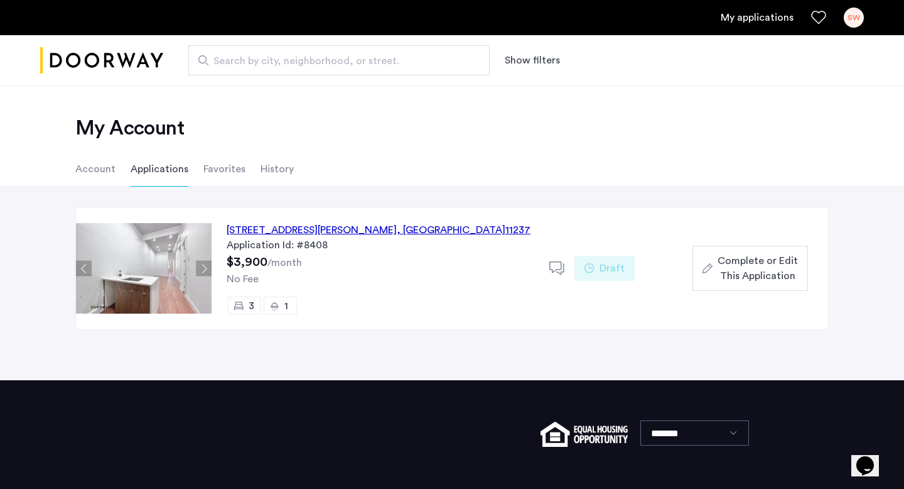
click at [556, 268] on icon at bounding box center [557, 269] width 16 height 16
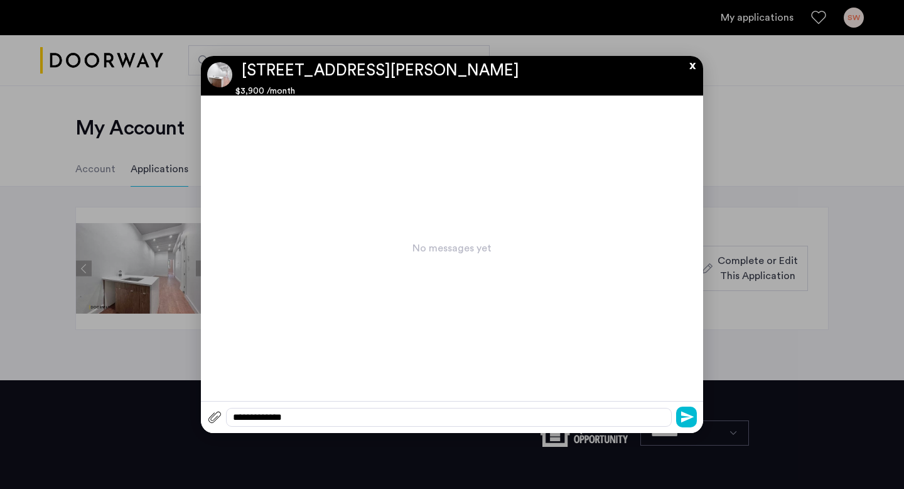
click at [689, 65] on button "x" at bounding box center [689, 63] width 19 height 14
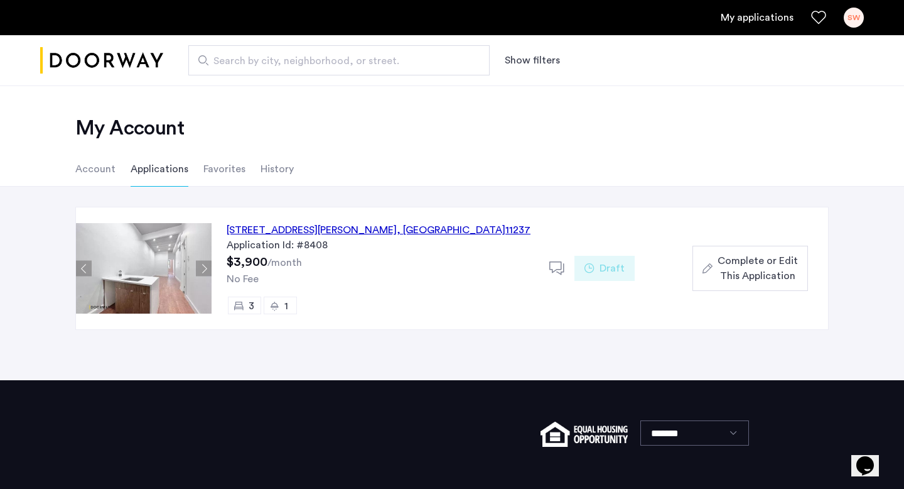
click at [97, 167] on li "Account" at bounding box center [95, 168] width 40 height 35
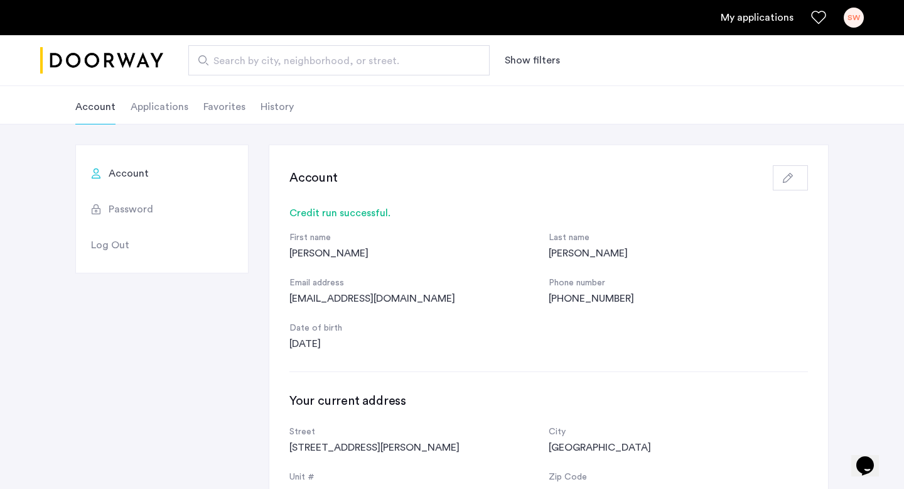
scroll to position [63, 0]
click at [166, 119] on li "Applications" at bounding box center [160, 106] width 58 height 35
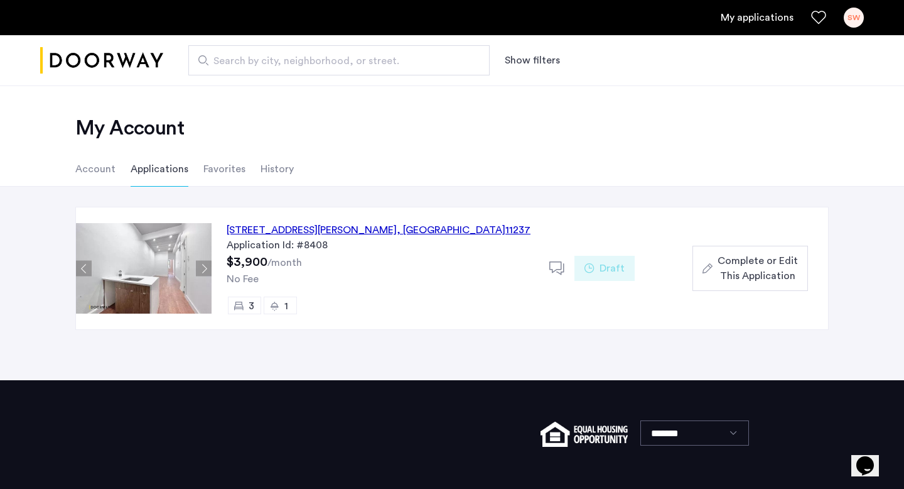
click at [716, 269] on div "Complete or Edit This Application" at bounding box center [750, 268] width 95 height 30
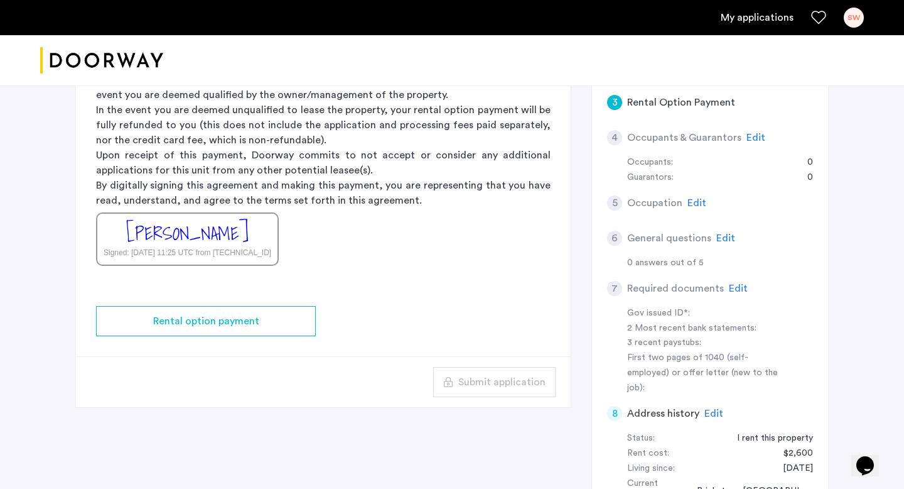
scroll to position [342, 0]
click at [717, 235] on span "Edit" at bounding box center [725, 237] width 19 height 10
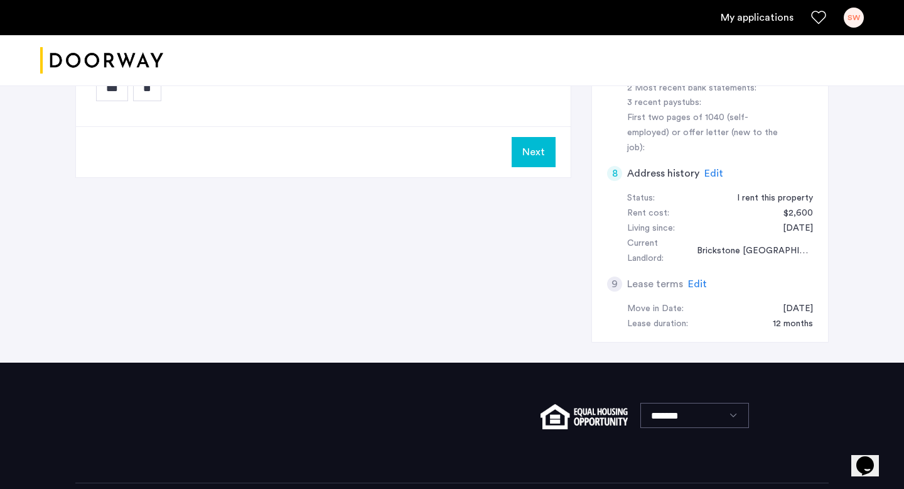
scroll to position [0, 0]
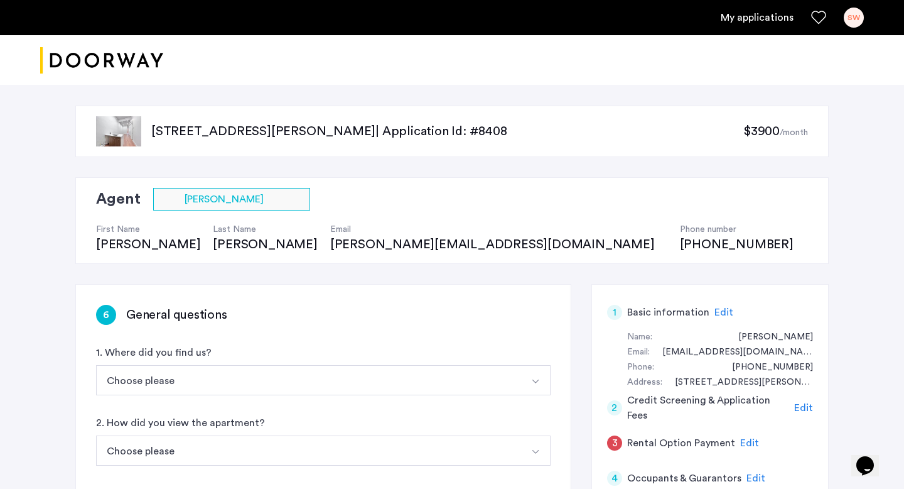
click at [107, 66] on img "Cazamio logo" at bounding box center [101, 60] width 123 height 47
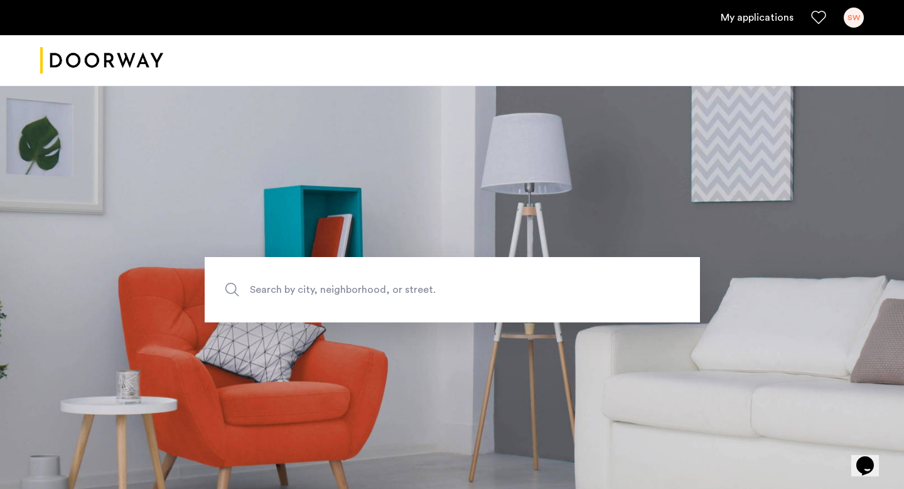
click at [750, 23] on link "My applications" at bounding box center [757, 17] width 73 height 15
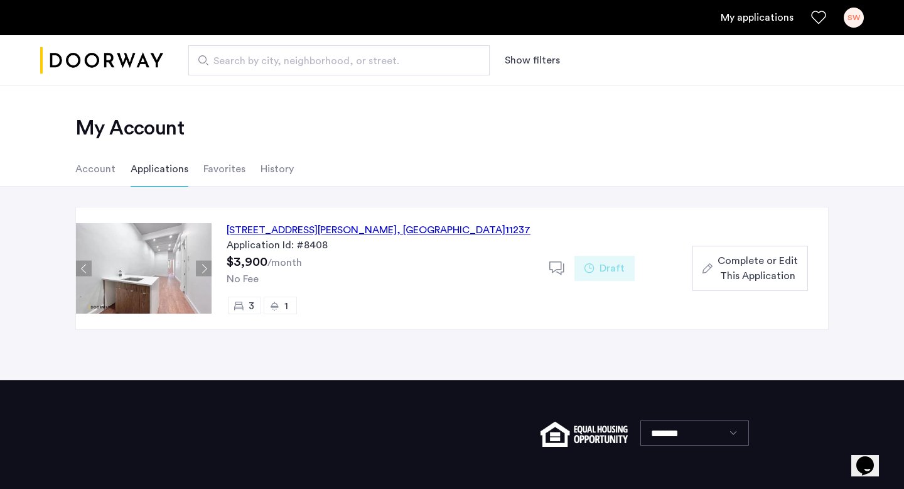
click at [597, 269] on div "Draft" at bounding box center [605, 268] width 60 height 25
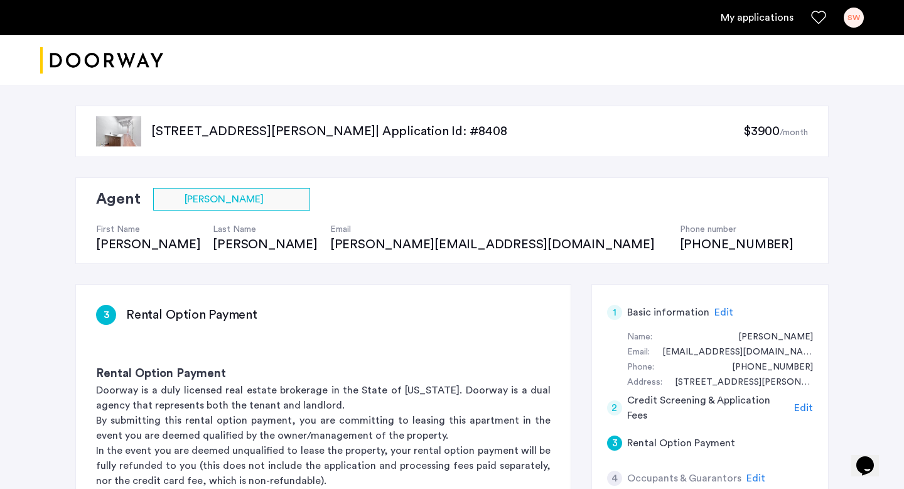
click at [379, 129] on p "203 Wyckoff Avenue, Unit 2R, Brooklyn, NY 11237 | Application Id: #8408" at bounding box center [447, 131] width 592 height 18
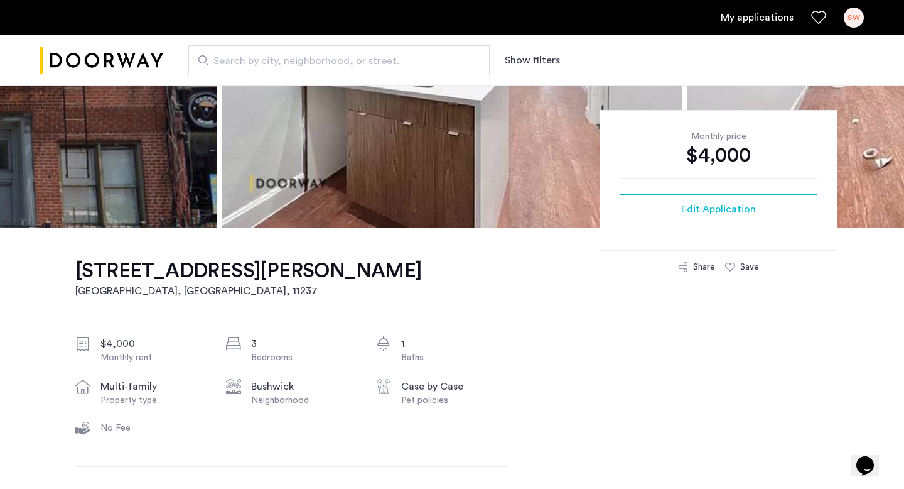
scroll to position [234, 0]
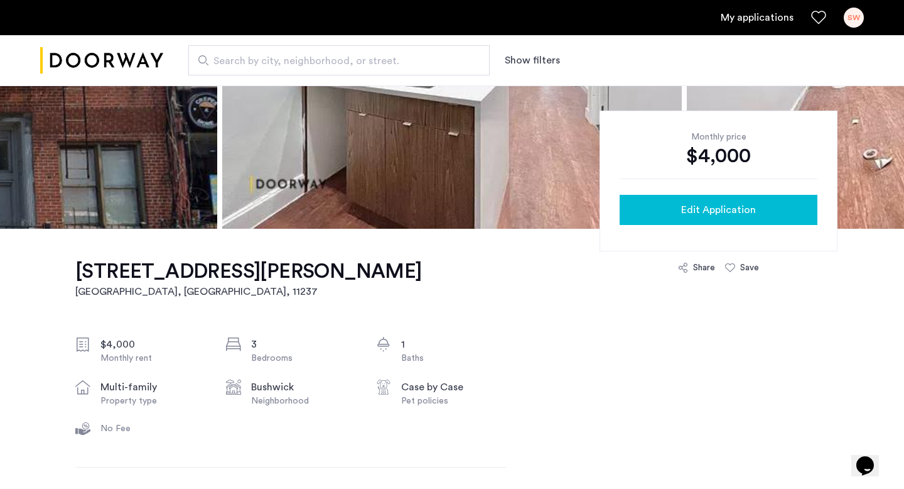
click at [643, 212] on div "Edit Application" at bounding box center [719, 209] width 178 height 15
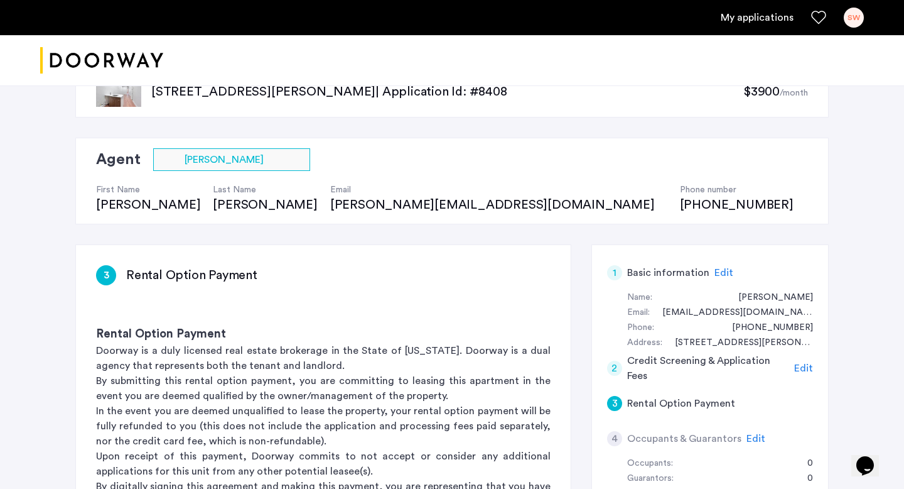
scroll to position [36, 0]
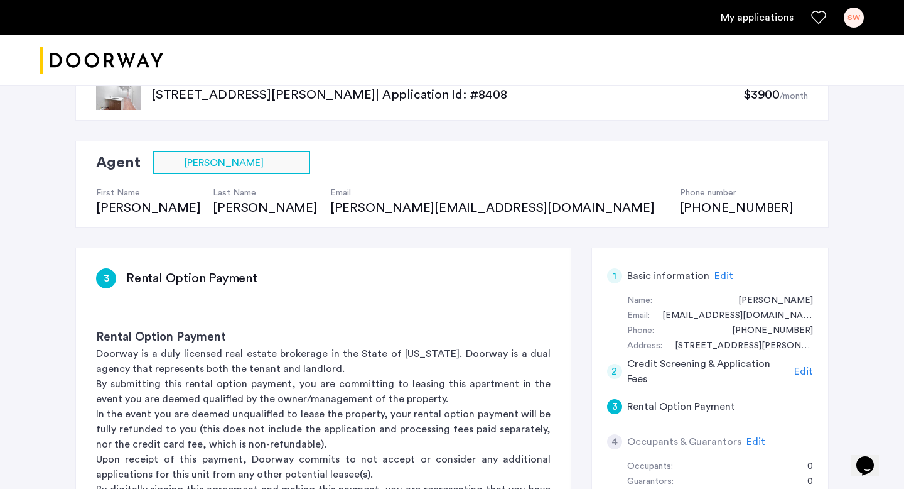
click at [283, 180] on div "First Name Abdullah Last Name Shikder Email dan@doorway.nyc Phone number (929) …" at bounding box center [451, 195] width 710 height 43
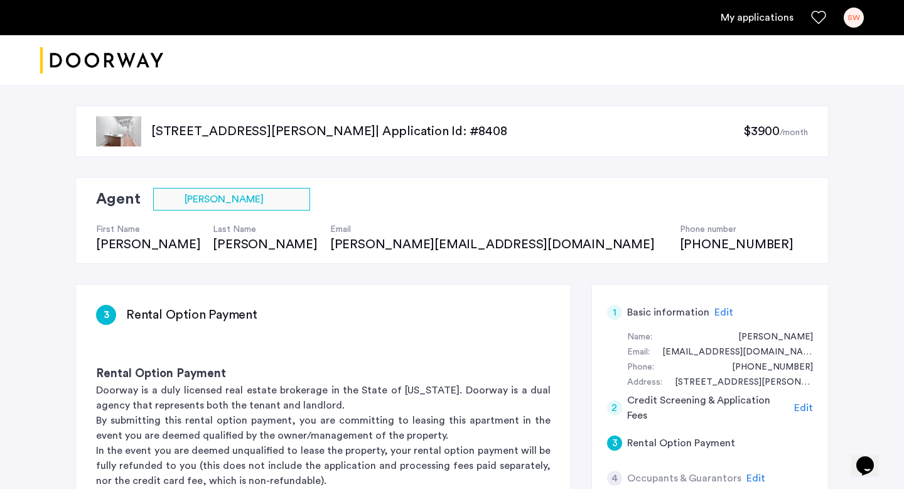
click at [771, 148] on div "203 Wyckoff Avenue, Unit 2R, Brooklyn, NY 11237 | Application Id: #8408 $3900 /…" at bounding box center [451, 130] width 753 height 51
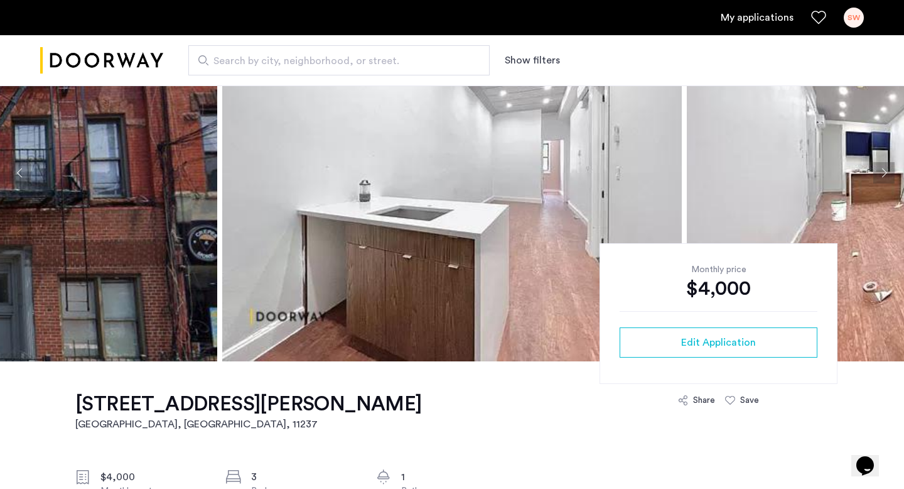
scroll to position [102, 0]
click at [748, 26] on ul "My applications SW" at bounding box center [452, 18] width 824 height 20
click at [748, 16] on link "My applications" at bounding box center [757, 17] width 73 height 15
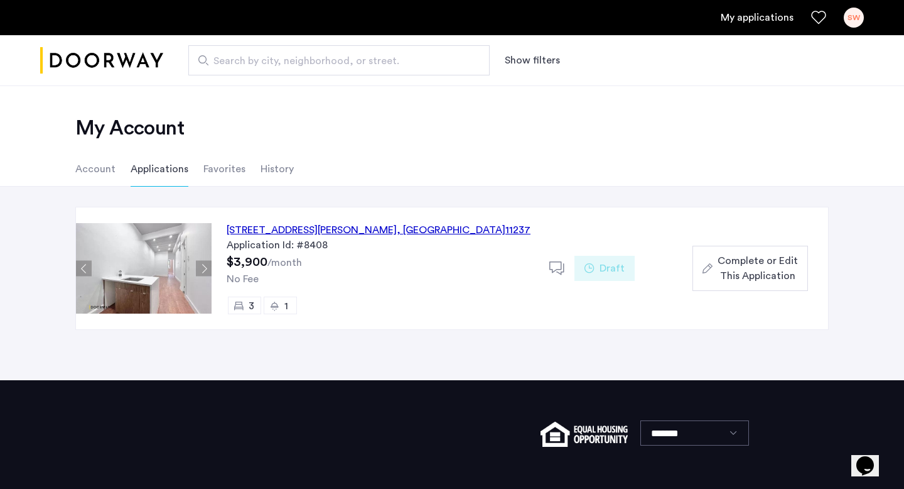
click at [207, 273] on button "Next apartment" at bounding box center [204, 269] width 16 height 16
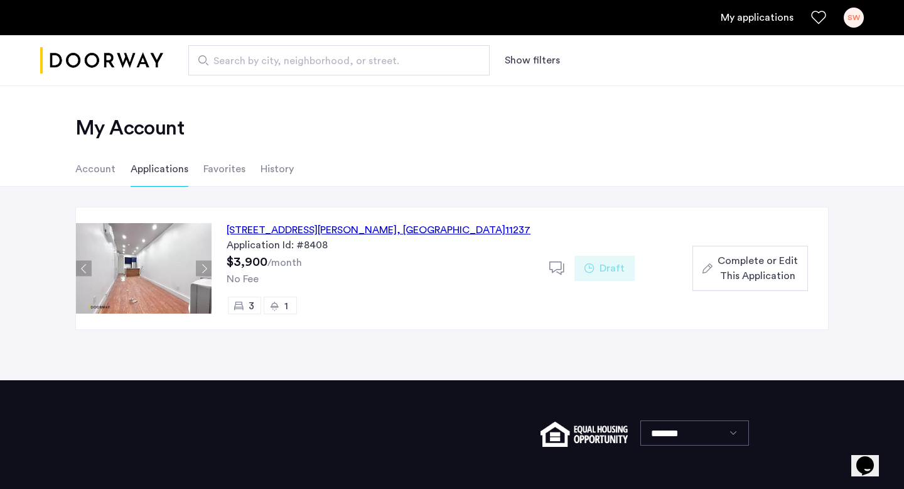
click at [207, 273] on button "Next apartment" at bounding box center [204, 269] width 16 height 16
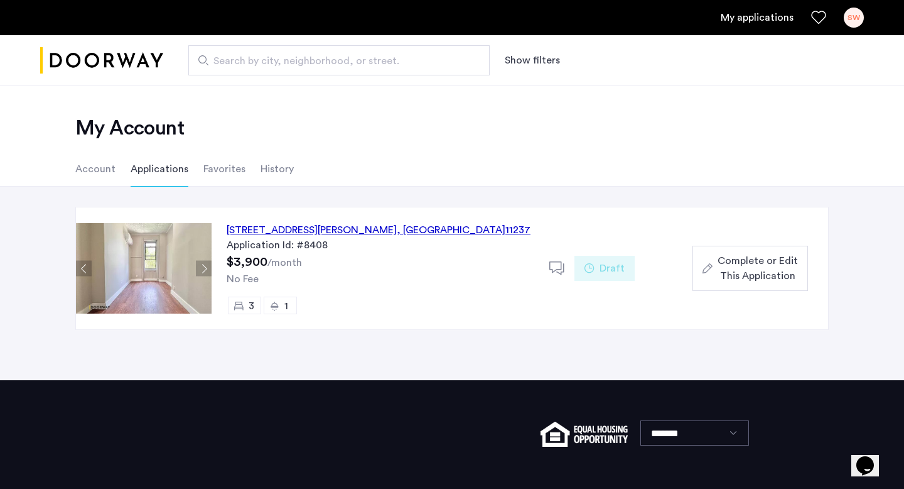
click at [740, 267] on span "Complete or Edit This Application" at bounding box center [758, 268] width 80 height 30
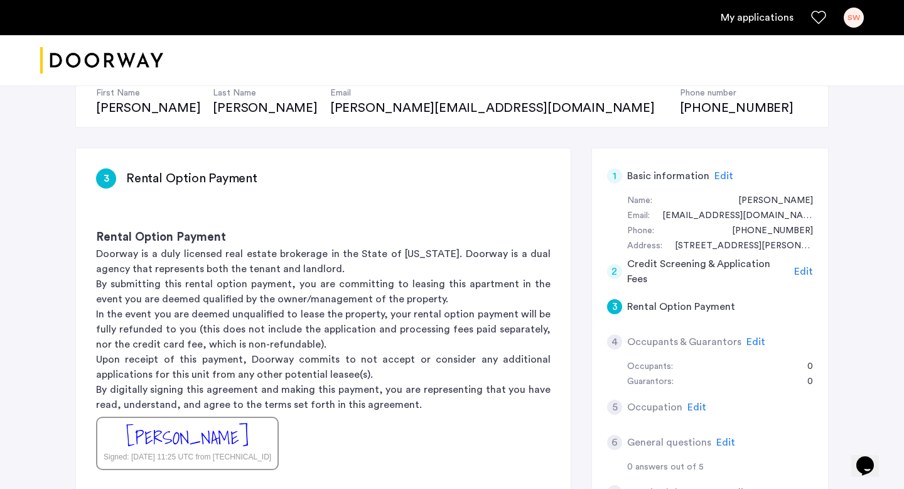
scroll to position [136, 0]
click at [724, 178] on span "Edit" at bounding box center [724, 176] width 19 height 10
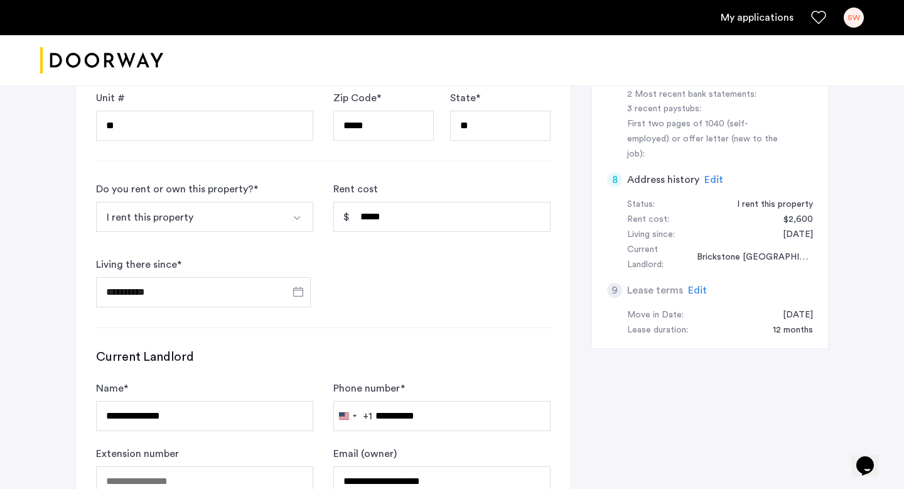
scroll to position [486, 0]
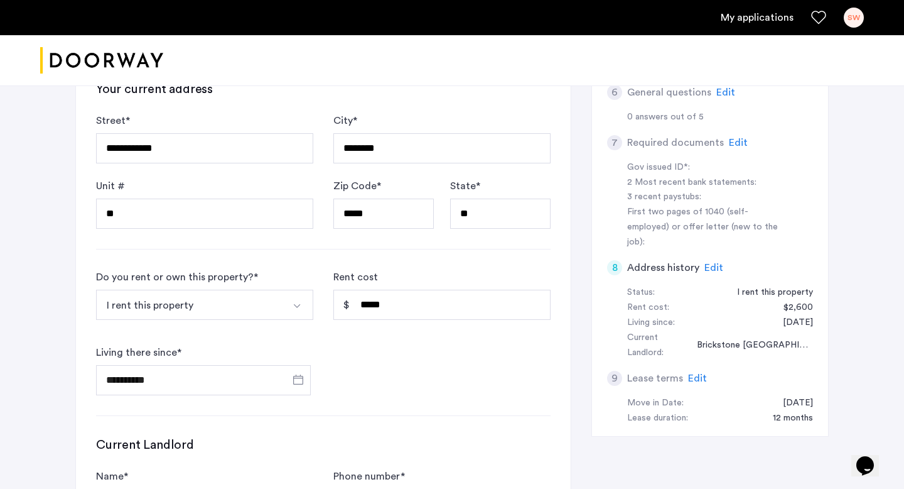
click at [742, 8] on ul "My applications SW" at bounding box center [452, 18] width 824 height 20
click at [744, 16] on link "My applications" at bounding box center [757, 17] width 73 height 15
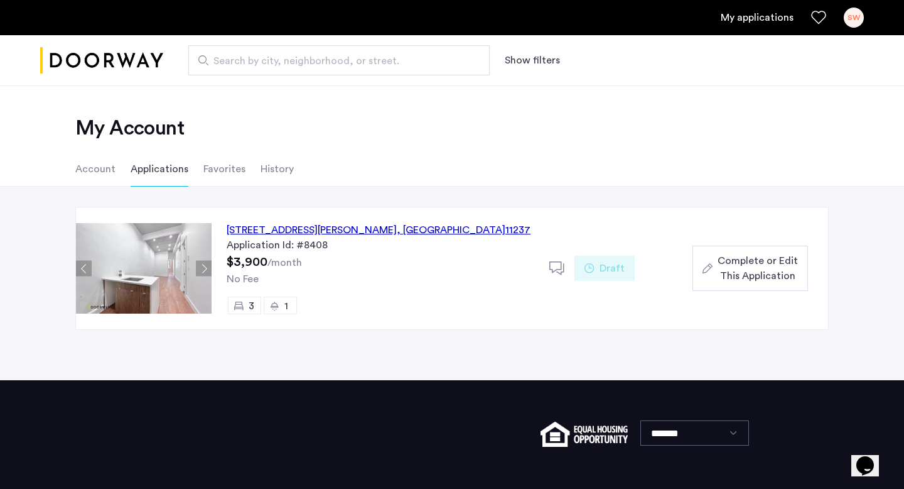
click at [117, 64] on img "Cazamio logo" at bounding box center [101, 60] width 123 height 47
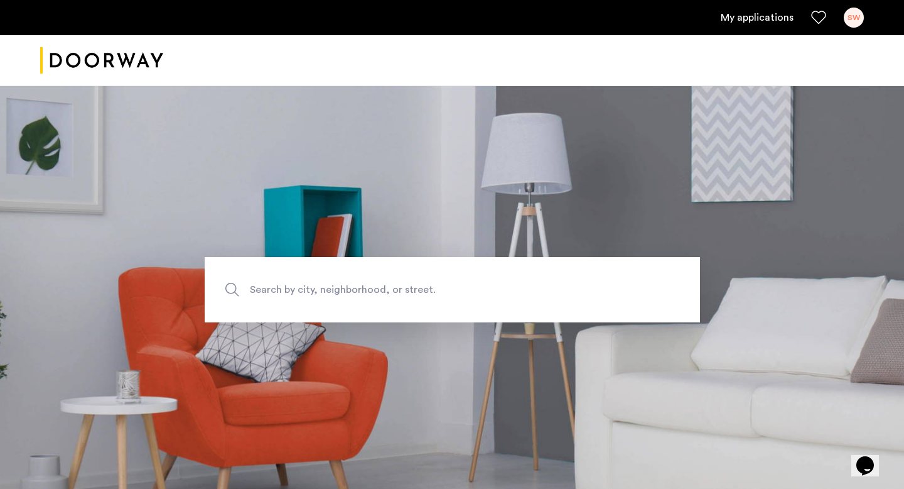
click at [863, 21] on div "SW" at bounding box center [854, 18] width 20 height 20
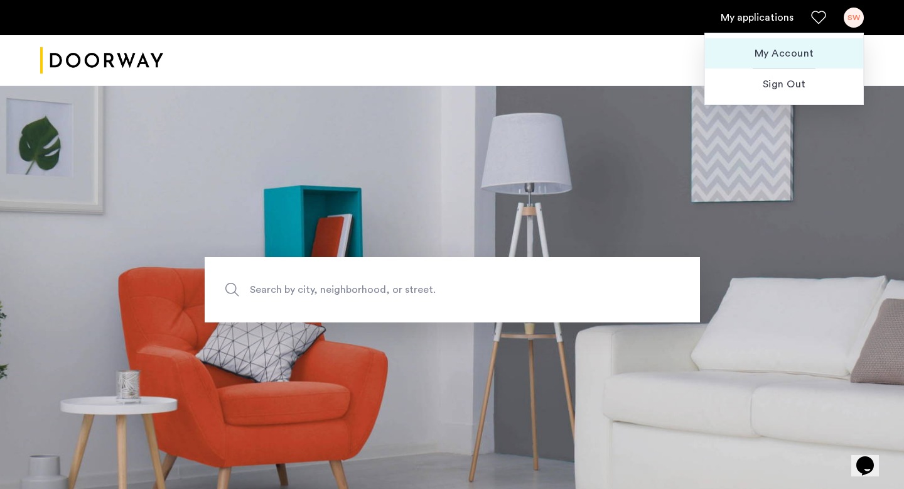
click at [781, 60] on span "My Account" at bounding box center [784, 53] width 138 height 15
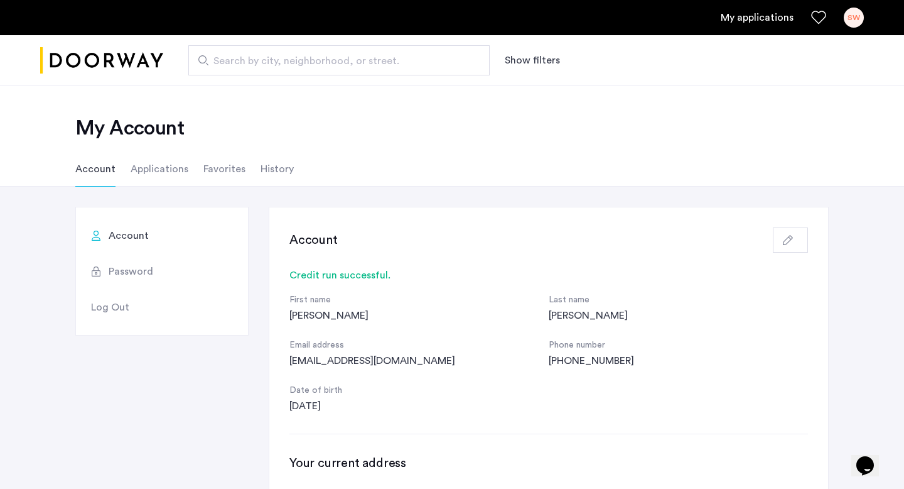
click at [161, 170] on li "Applications" at bounding box center [160, 168] width 58 height 35
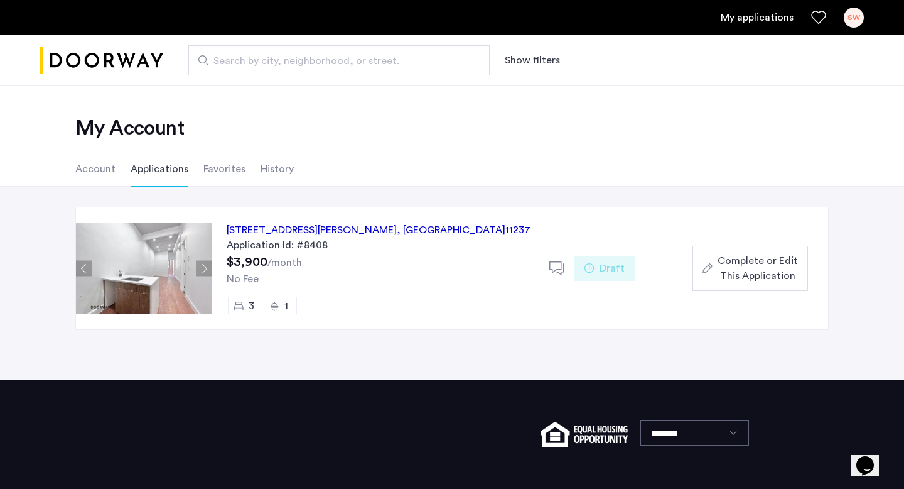
click at [261, 166] on li "History" at bounding box center [277, 168] width 33 height 35
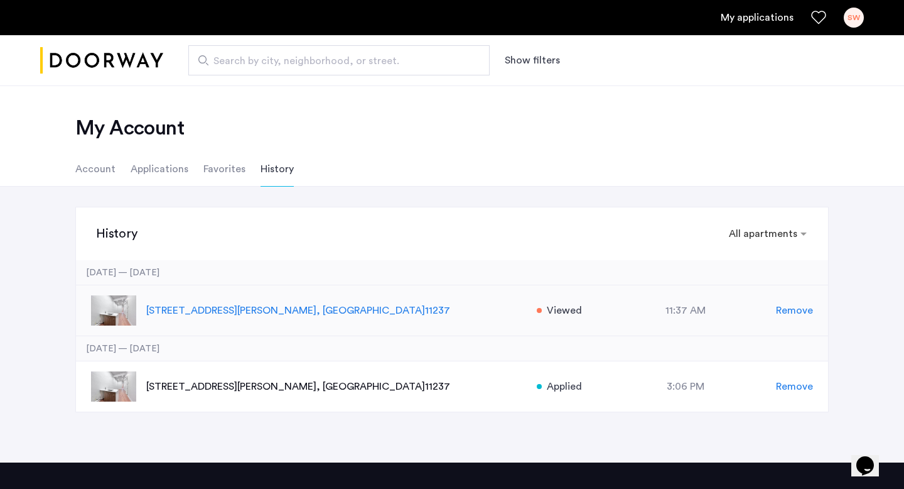
scroll to position [23, 0]
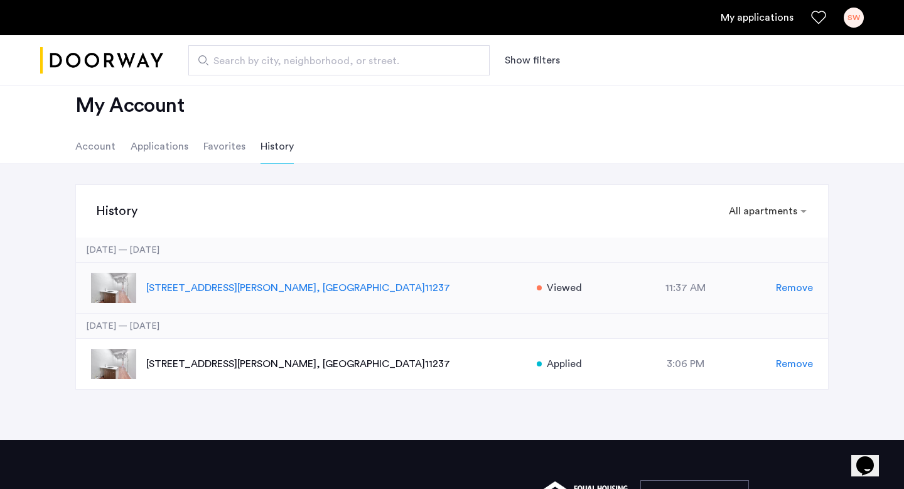
click at [788, 289] on span "Remove" at bounding box center [794, 287] width 37 height 15
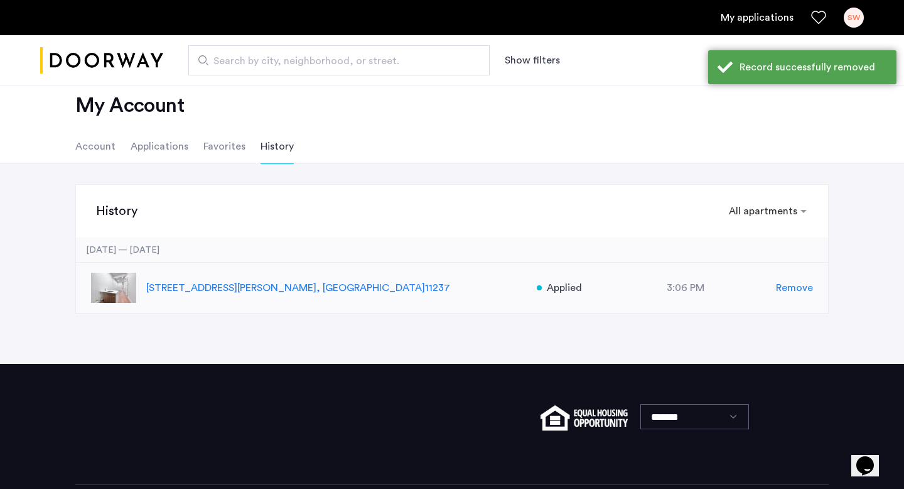
click at [785, 286] on span "Remove" at bounding box center [794, 287] width 37 height 15
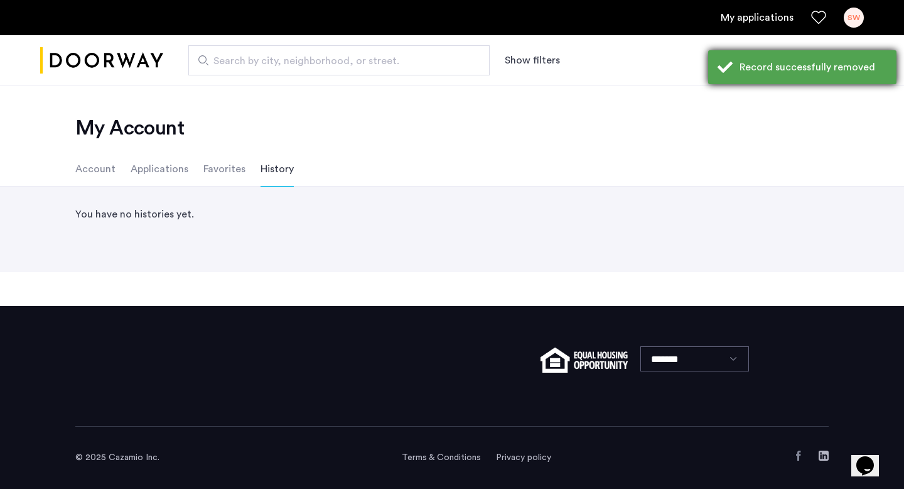
scroll to position [0, 0]
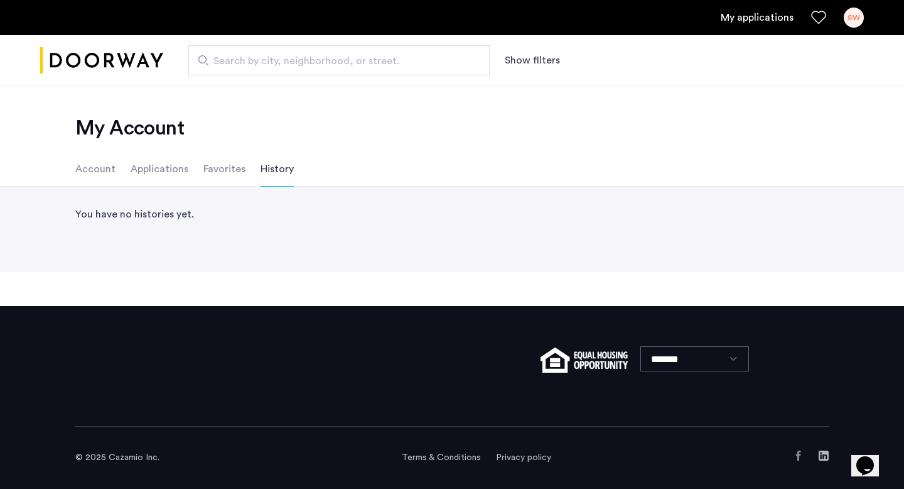
click at [114, 189] on div "You have no histories yet." at bounding box center [452, 228] width 904 height 85
click at [139, 184] on li "Applications" at bounding box center [160, 168] width 58 height 35
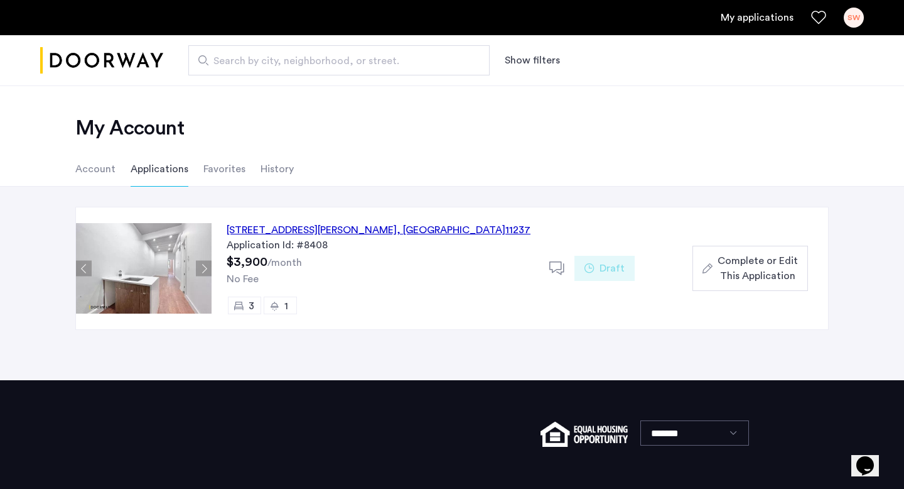
click at [273, 170] on li "History" at bounding box center [277, 168] width 33 height 35
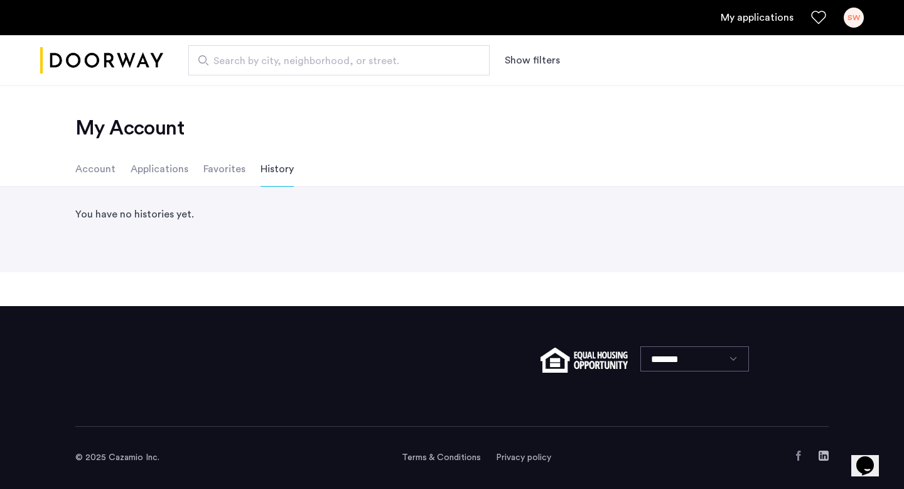
click at [148, 175] on li "Applications" at bounding box center [160, 168] width 58 height 35
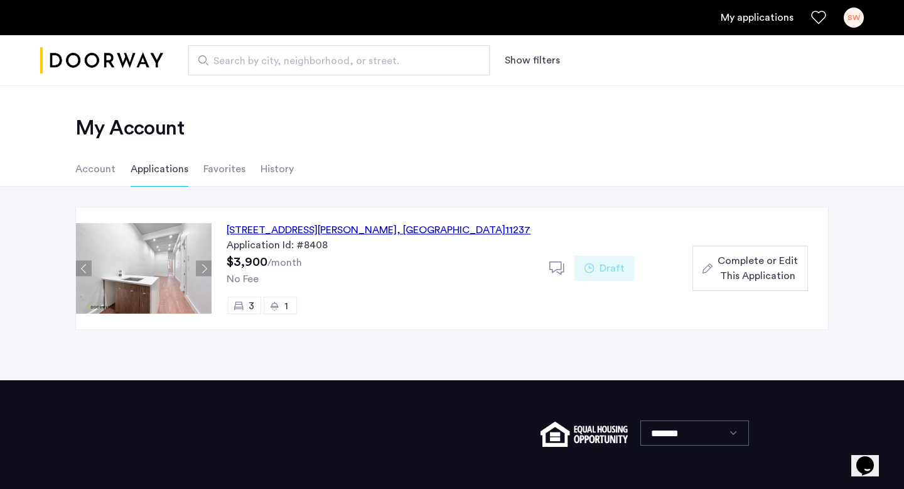
click at [598, 267] on div "Draft" at bounding box center [605, 268] width 60 height 25
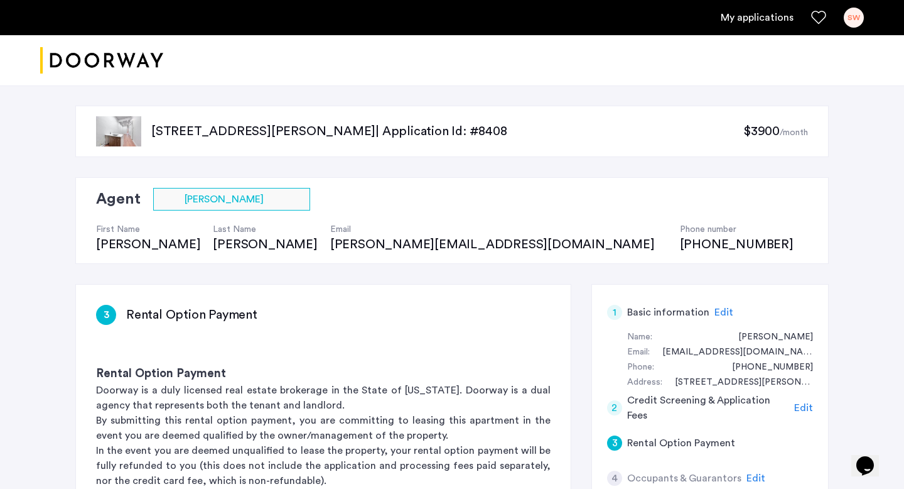
click at [730, 16] on link "My applications" at bounding box center [757, 17] width 73 height 15
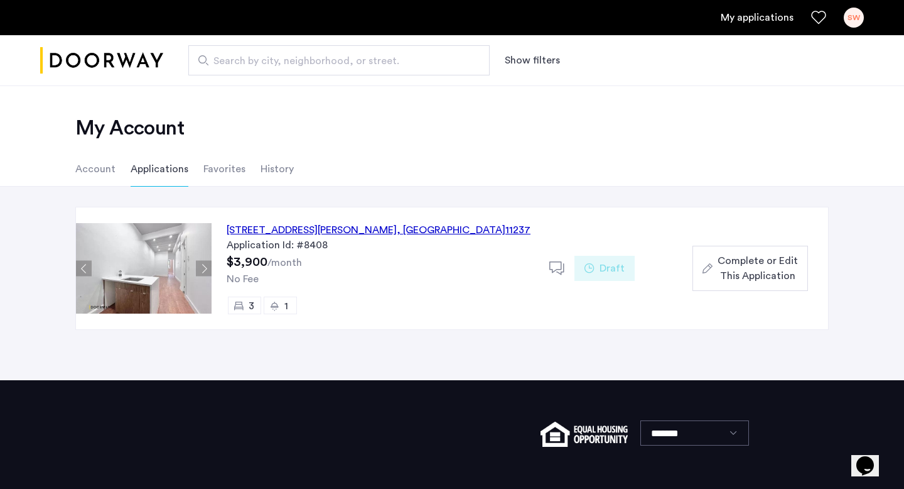
click at [276, 162] on li "History" at bounding box center [277, 168] width 33 height 35
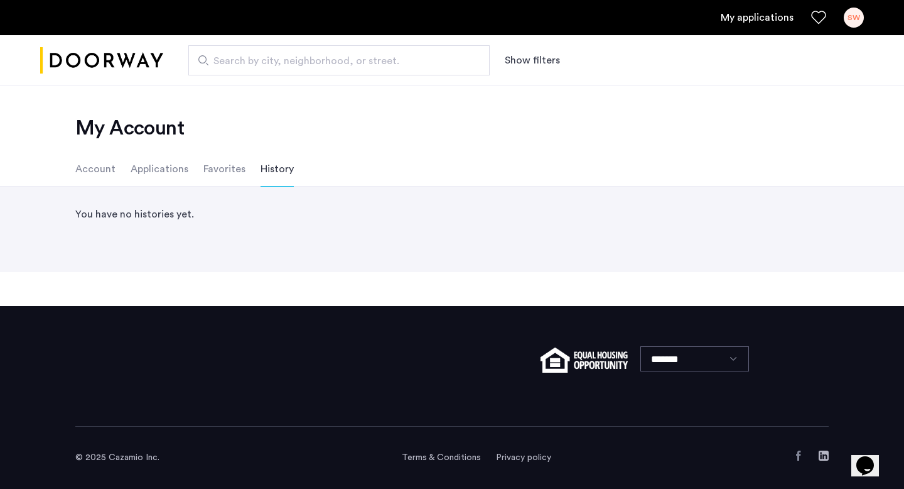
click at [207, 163] on li "Favorites" at bounding box center [224, 168] width 42 height 35
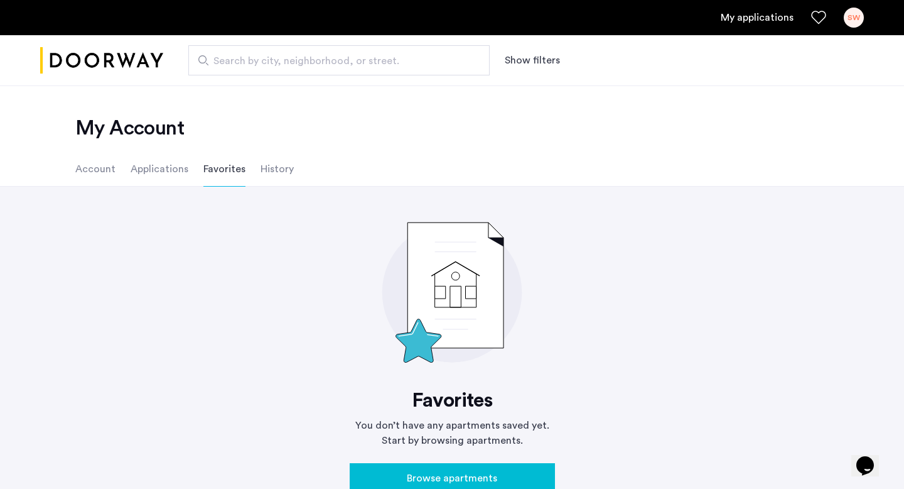
click at [160, 170] on li "Applications" at bounding box center [160, 168] width 58 height 35
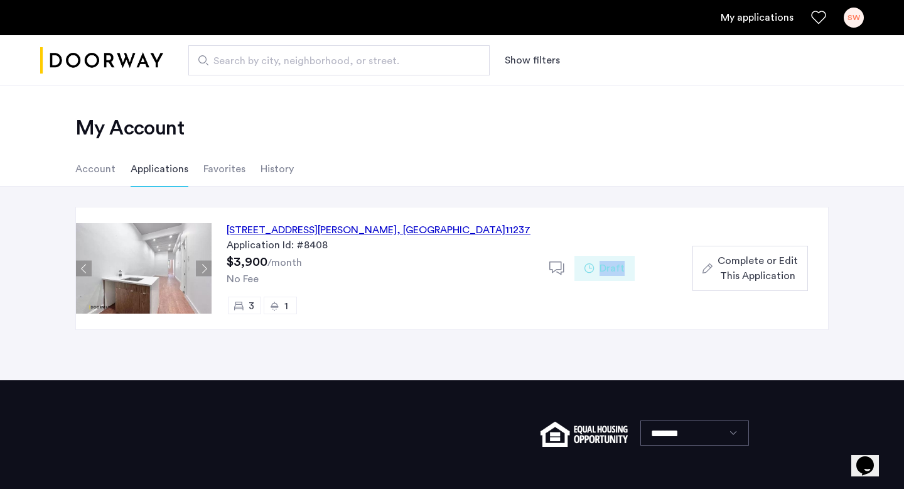
drag, startPoint x: 621, startPoint y: 273, endPoint x: 538, endPoint y: 325, distance: 97.9
click at [538, 325] on div "203 Wyckoff Avenue, Unit 2R, Brooklyn , NY 11237 Application Id: #8408 $3,900 /…" at bounding box center [520, 268] width 617 height 122
click at [472, 283] on div "No Fee" at bounding box center [381, 278] width 308 height 15
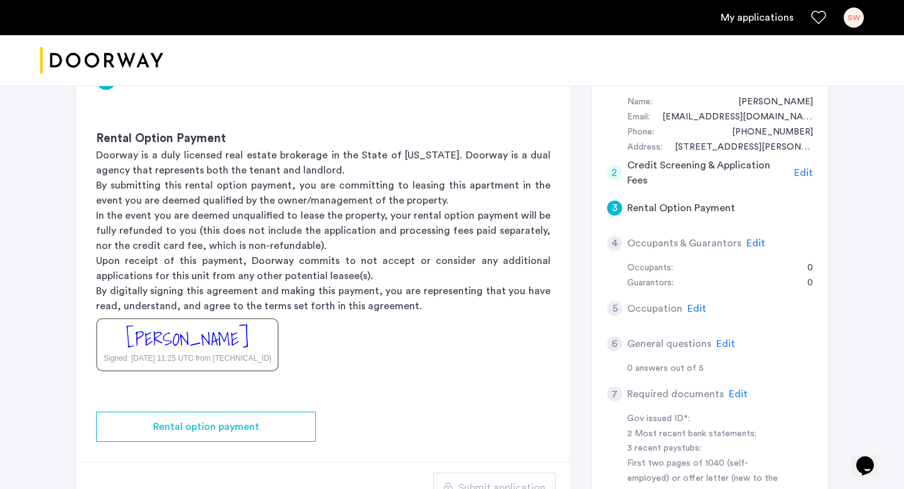
scroll to position [237, 0]
click at [748, 241] on span "Edit" at bounding box center [756, 241] width 19 height 10
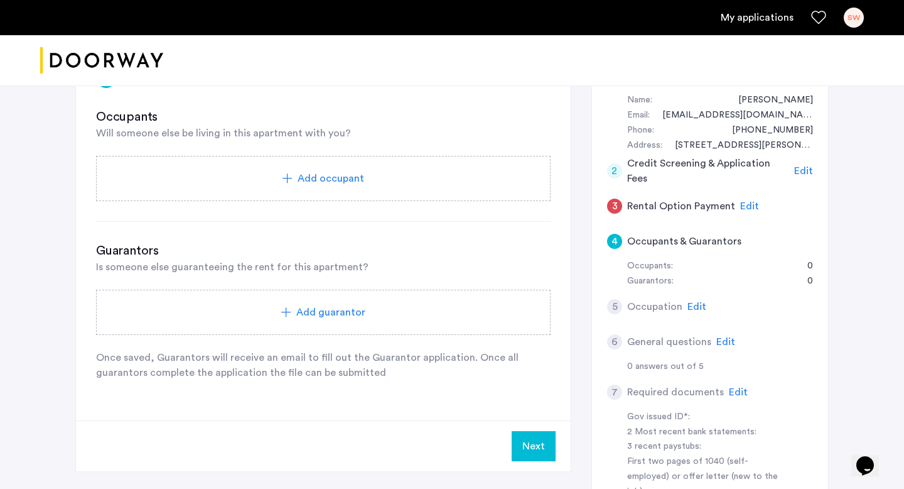
click at [475, 406] on div "4 Occupants & Guarantors Occupants Will someone else be living in this apartmen…" at bounding box center [323, 234] width 495 height 372
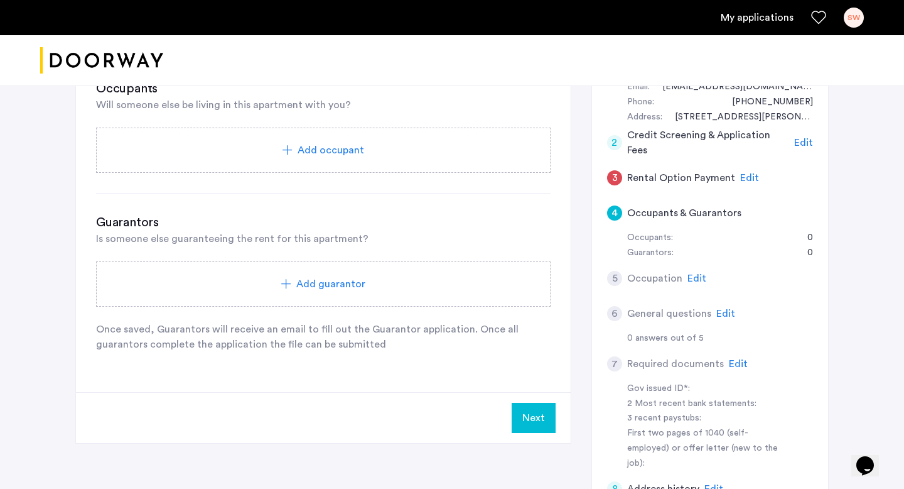
scroll to position [0, 0]
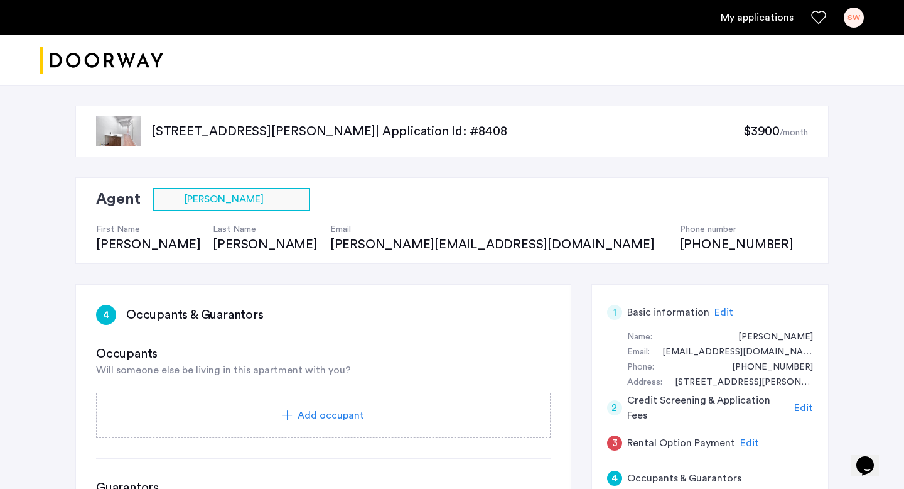
click at [84, 65] on img "Cazamio logo" at bounding box center [101, 60] width 123 height 47
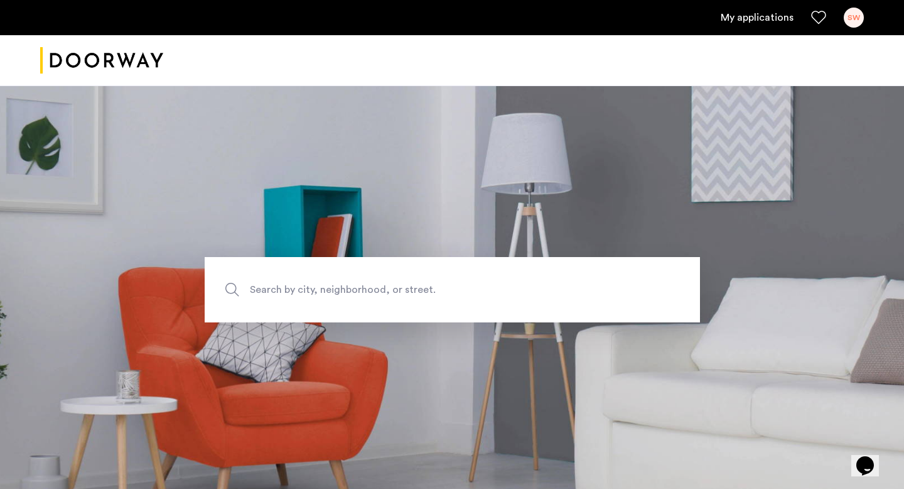
click at [844, 19] on div "SW" at bounding box center [854, 18] width 20 height 20
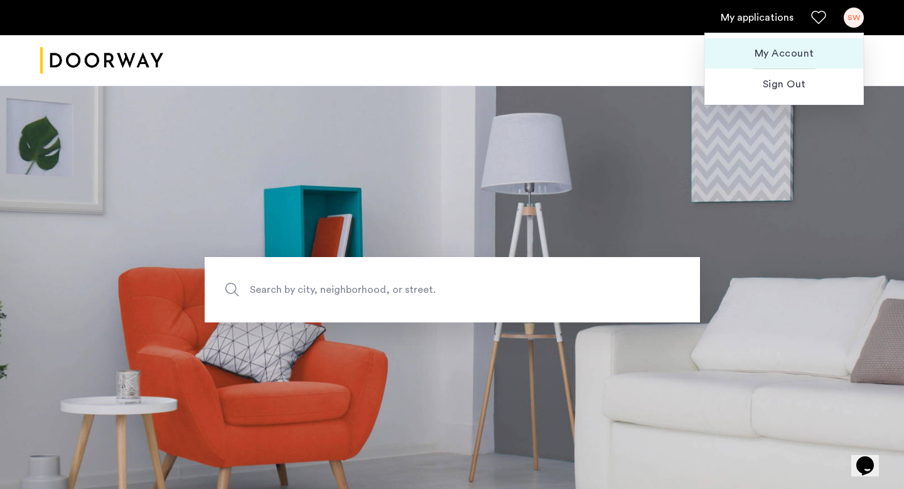
click at [771, 56] on span "My Account" at bounding box center [784, 53] width 138 height 15
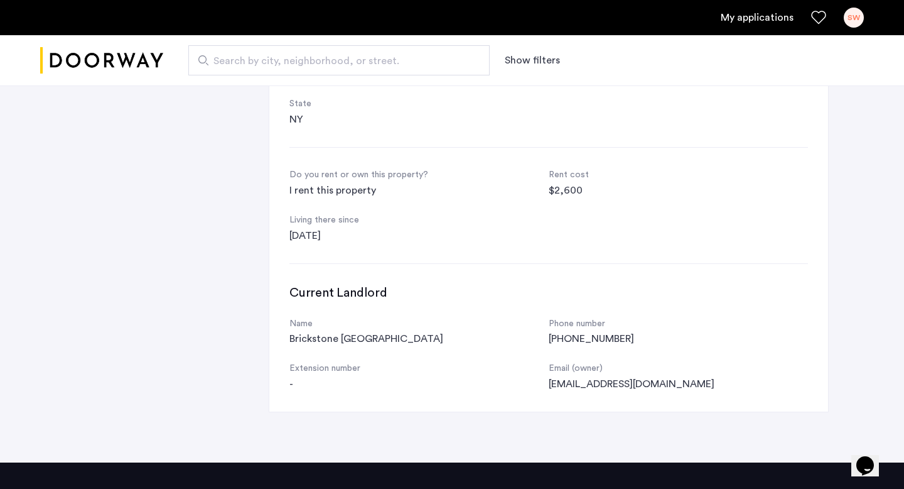
scroll to position [476, 0]
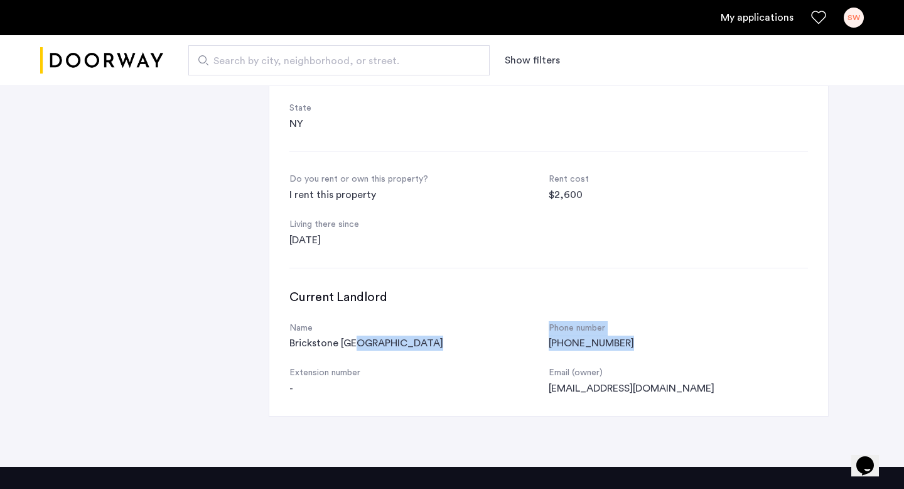
drag, startPoint x: 617, startPoint y: 341, endPoint x: 512, endPoint y: 341, distance: 104.9
click at [512, 341] on div "Name Brickstone NYC Phone number (215) 850-3711 Extension number - Email (owner…" at bounding box center [548, 358] width 519 height 75
click at [573, 345] on div "(215) 850-3711" at bounding box center [678, 342] width 259 height 15
drag, startPoint x: 573, startPoint y: 345, endPoint x: 553, endPoint y: 348, distance: 20.3
click at [553, 348] on div "(215) 850-3711" at bounding box center [678, 342] width 259 height 15
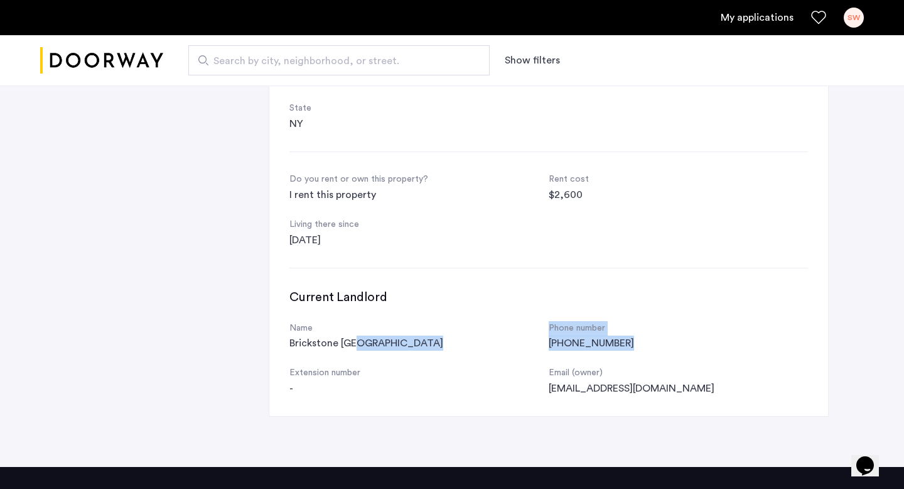
drag, startPoint x: 547, startPoint y: 347, endPoint x: 622, endPoint y: 347, distance: 74.7
click at [622, 347] on div "Name Brickstone NYC Phone number (215) 850-3711 Extension number - Email (owner…" at bounding box center [548, 358] width 519 height 75
copy div "Phone number (215) 850-3711"
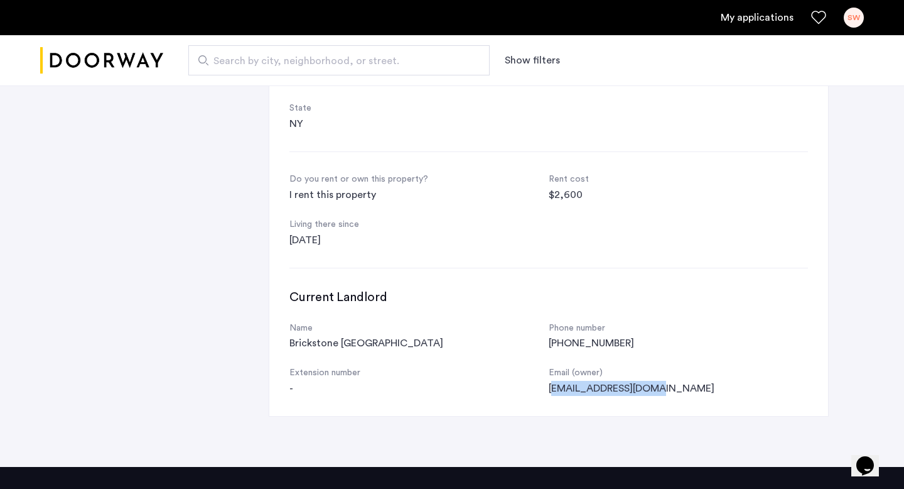
drag, startPoint x: 553, startPoint y: 391, endPoint x: 668, endPoint y: 390, distance: 114.9
click at [668, 390] on div "ar@brickstonenyc.com" at bounding box center [678, 388] width 259 height 15
copy div "r@brickstonenyc.com"
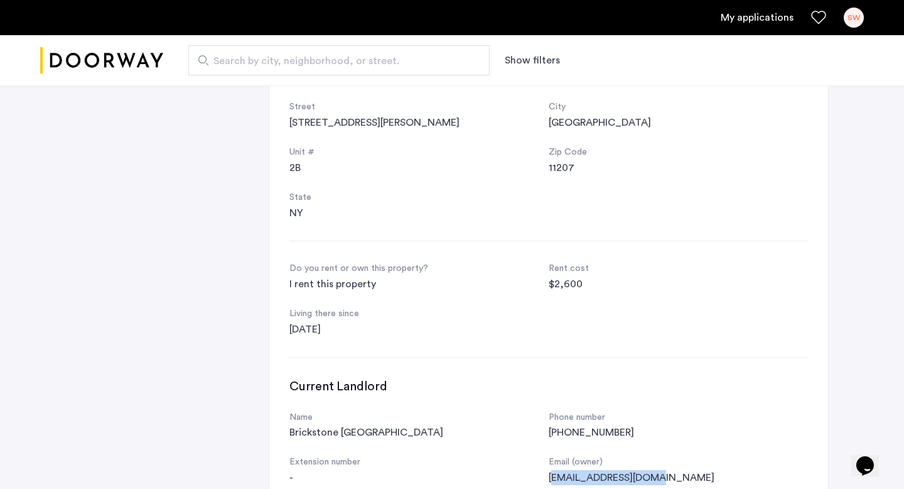
scroll to position [212, 0]
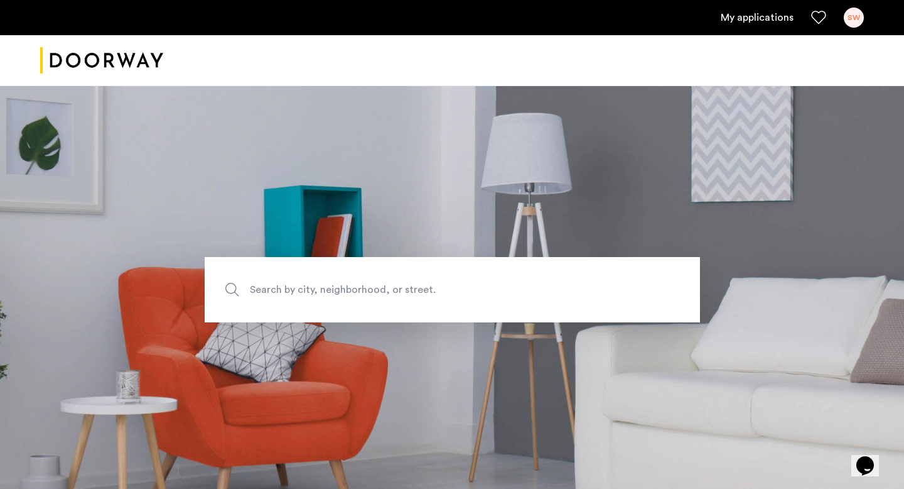
click at [857, 16] on div "SW" at bounding box center [854, 18] width 20 height 20
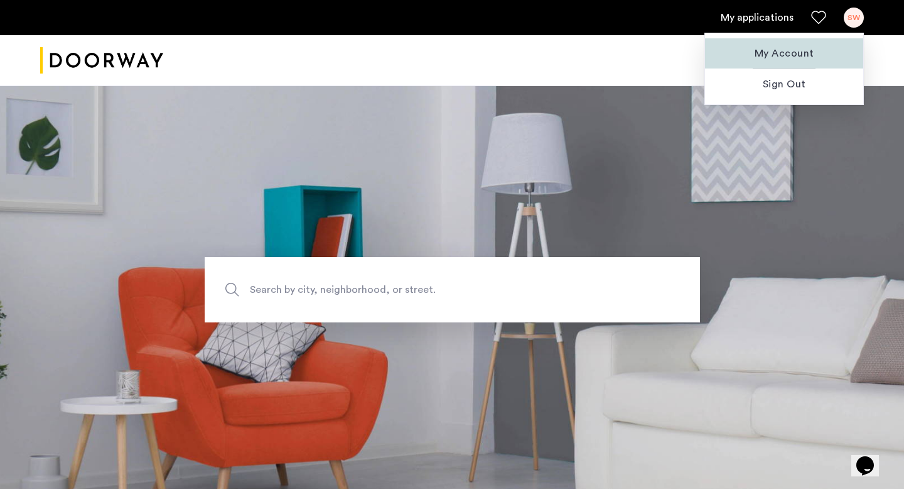
click at [789, 59] on span "My Account" at bounding box center [784, 53] width 138 height 15
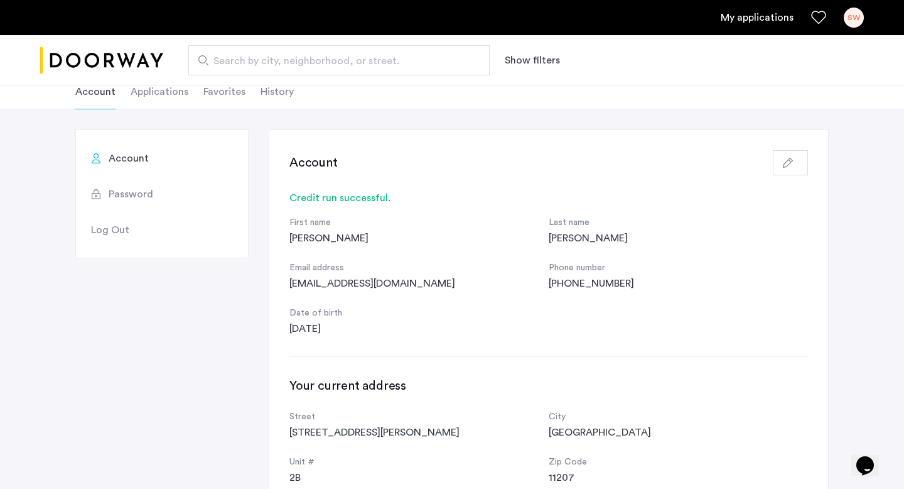
scroll to position [59, 0]
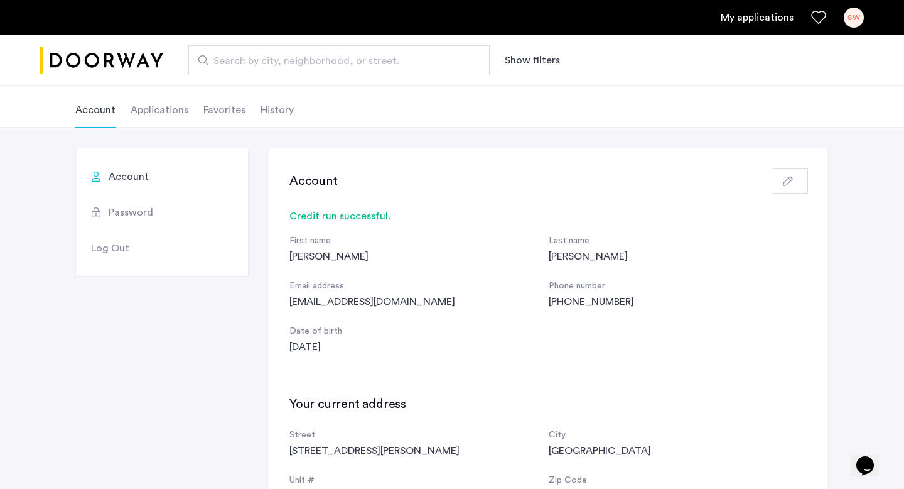
click at [855, 13] on div "SW" at bounding box center [854, 18] width 20 height 20
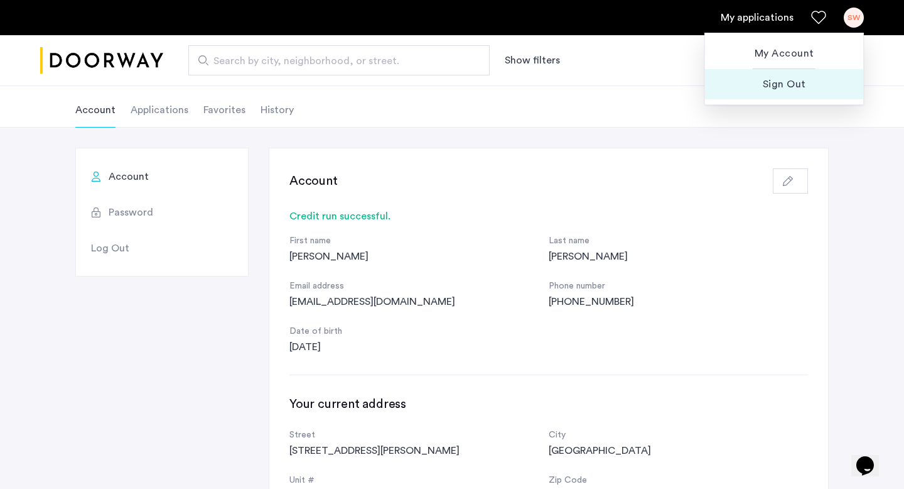
click at [784, 93] on button "Sign Out" at bounding box center [784, 84] width 158 height 30
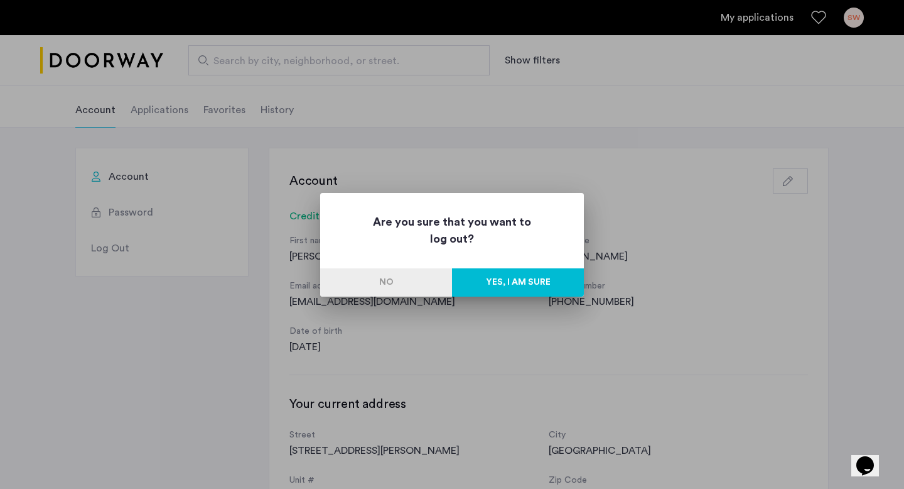
scroll to position [0, 0]
click at [494, 274] on button "Yes, I am sure" at bounding box center [518, 282] width 132 height 28
